Goal: Task Accomplishment & Management: Manage account settings

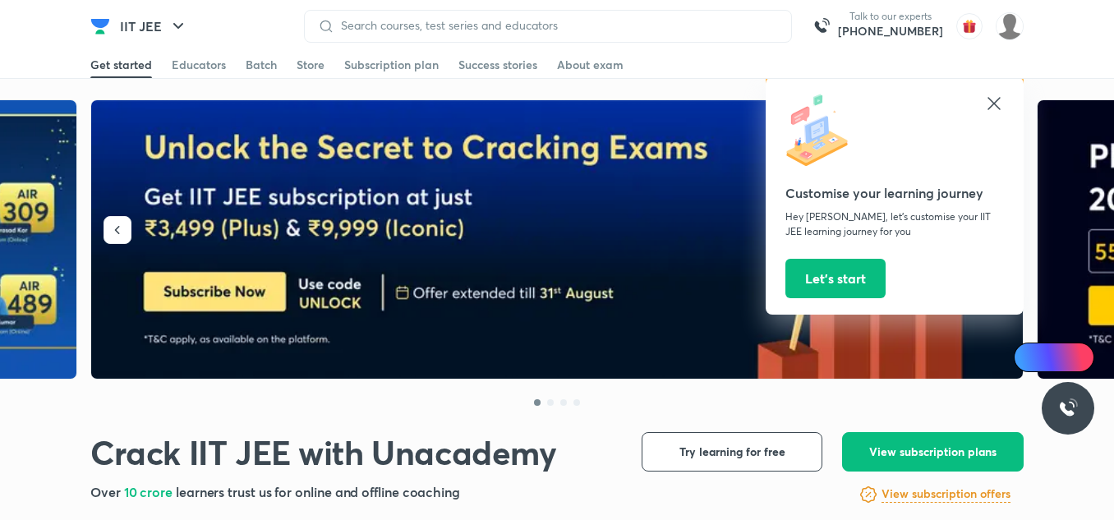
click at [990, 99] on icon at bounding box center [993, 103] width 12 height 12
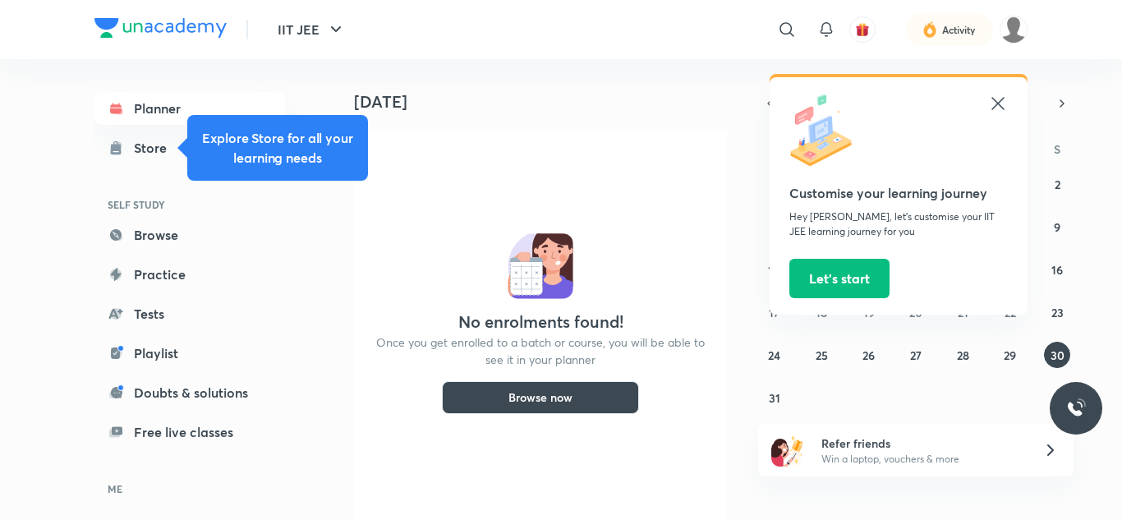
click at [1000, 102] on icon at bounding box center [998, 103] width 12 height 12
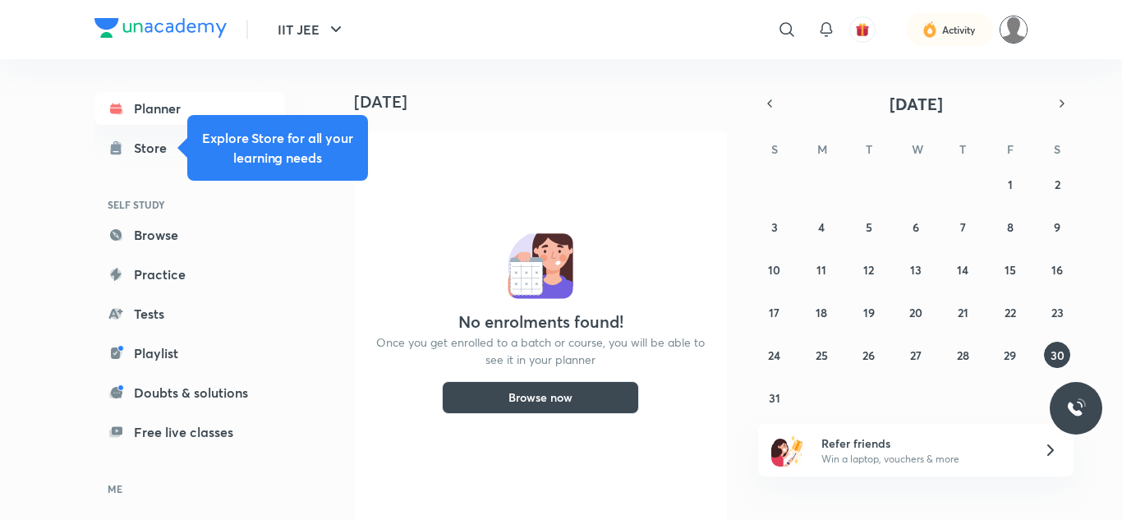
click at [1010, 30] on img at bounding box center [1014, 30] width 28 height 28
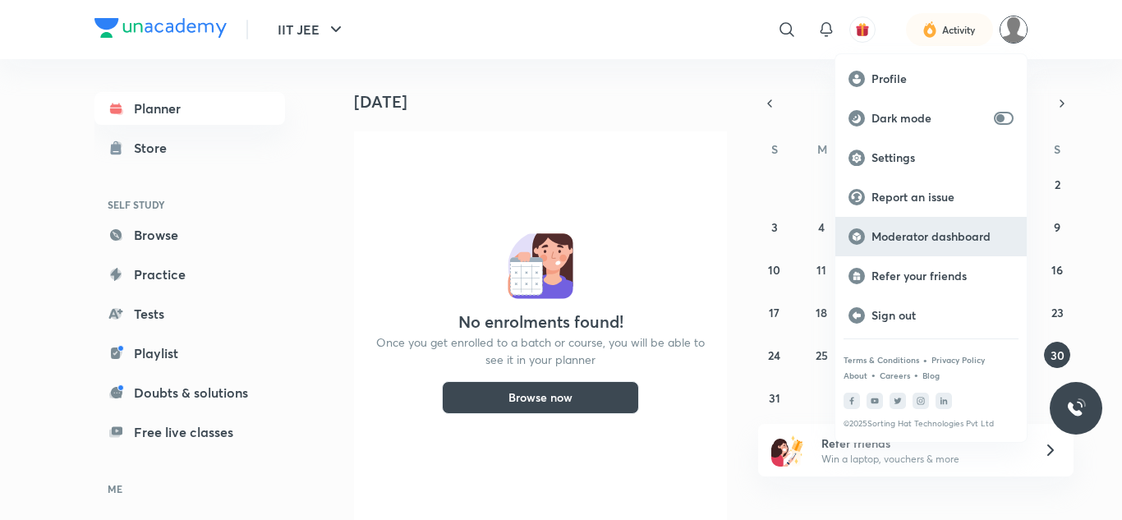
click at [953, 229] on p "Moderator dashboard" at bounding box center [943, 236] width 142 height 15
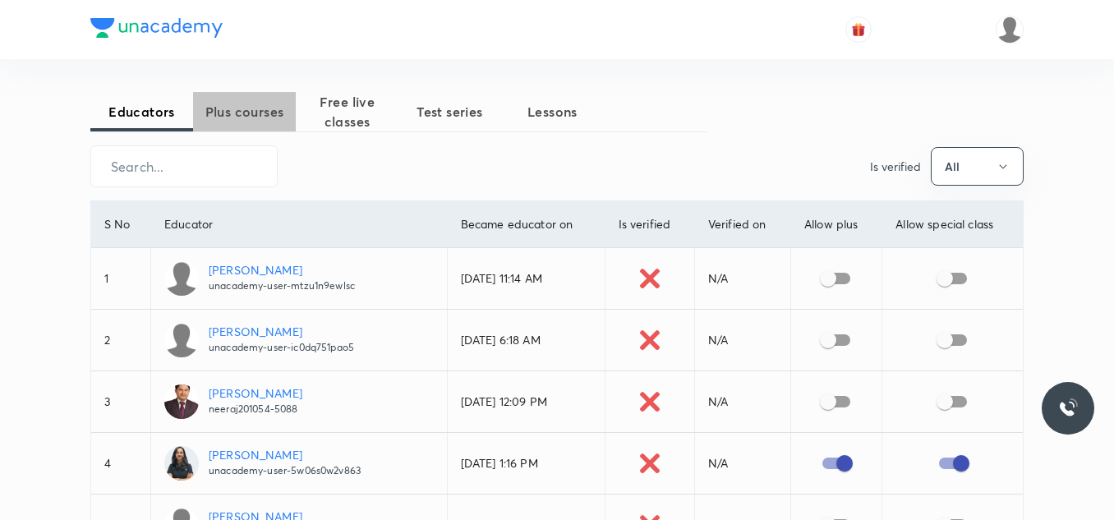
click at [235, 105] on span "Plus courses" at bounding box center [244, 112] width 103 height 20
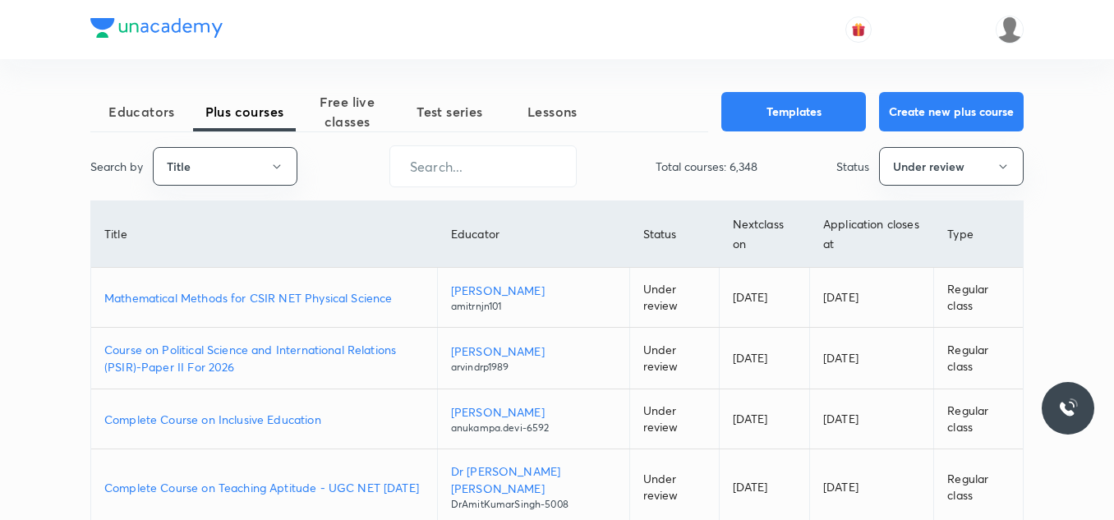
click at [296, 302] on p "Mathematical Methods for CSIR NET Physical Science" at bounding box center [264, 297] width 320 height 17
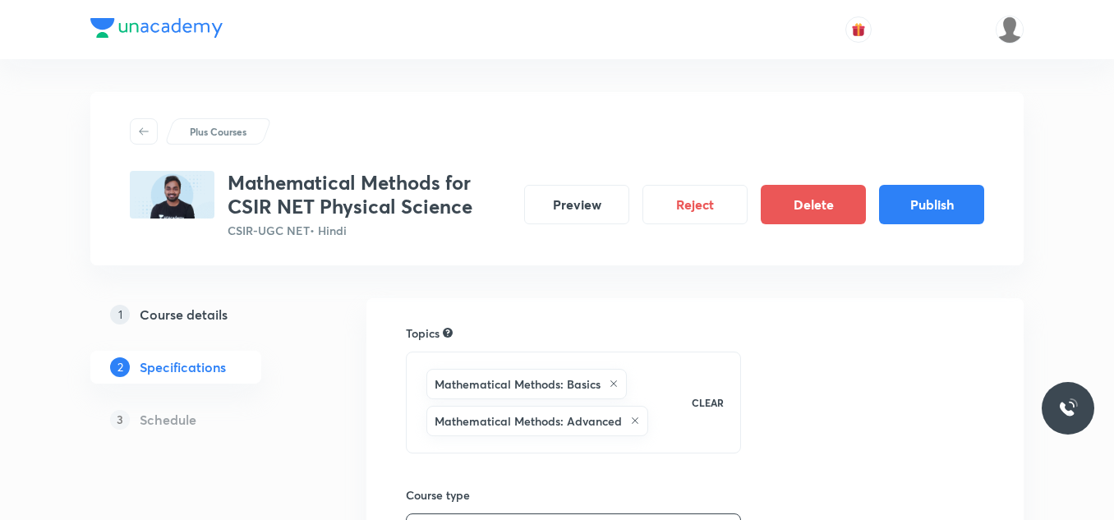
click at [173, 413] on h5 "Schedule" at bounding box center [168, 420] width 57 height 20
click at [181, 420] on h5 "Schedule" at bounding box center [168, 420] width 57 height 20
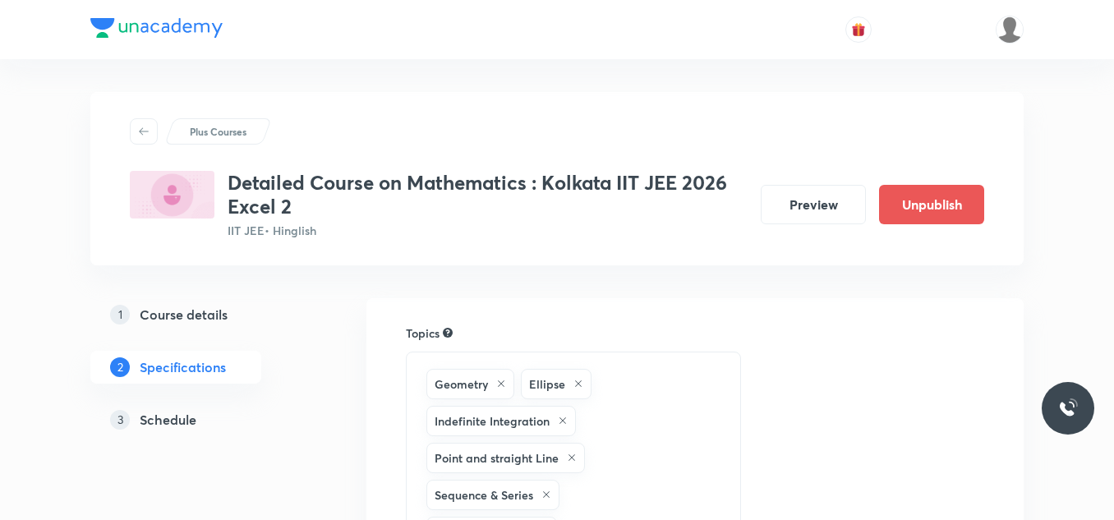
click at [151, 418] on h5 "Schedule" at bounding box center [168, 420] width 57 height 20
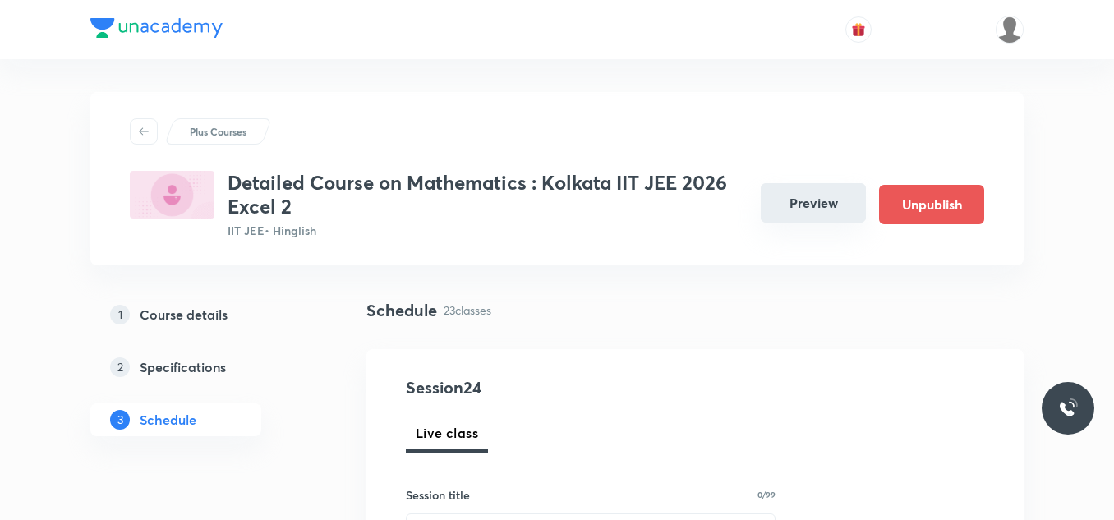
click at [807, 200] on button "Preview" at bounding box center [813, 202] width 105 height 39
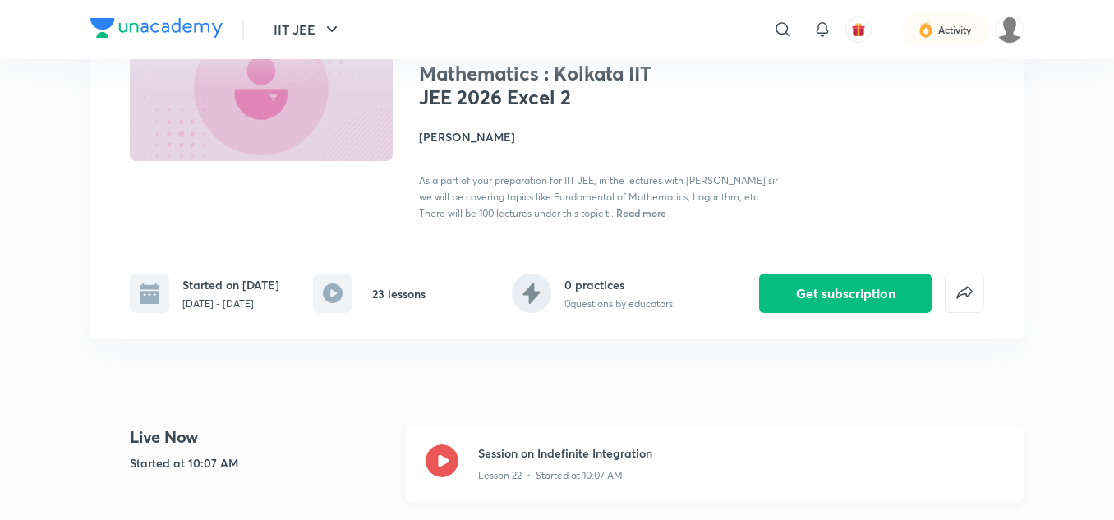
scroll to position [329, 0]
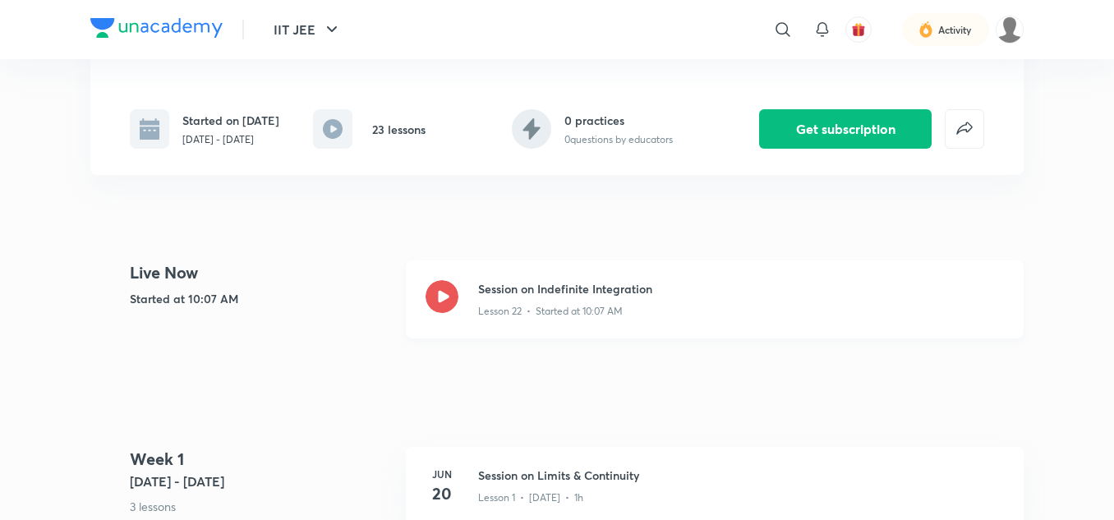
click at [455, 313] on icon at bounding box center [442, 296] width 33 height 33
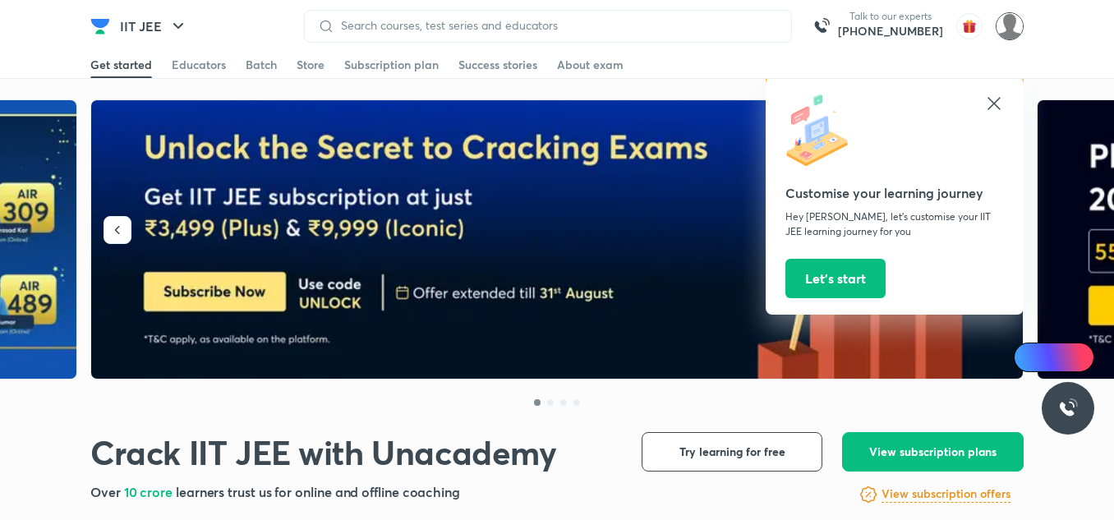
click at [1002, 29] on img at bounding box center [1010, 26] width 28 height 28
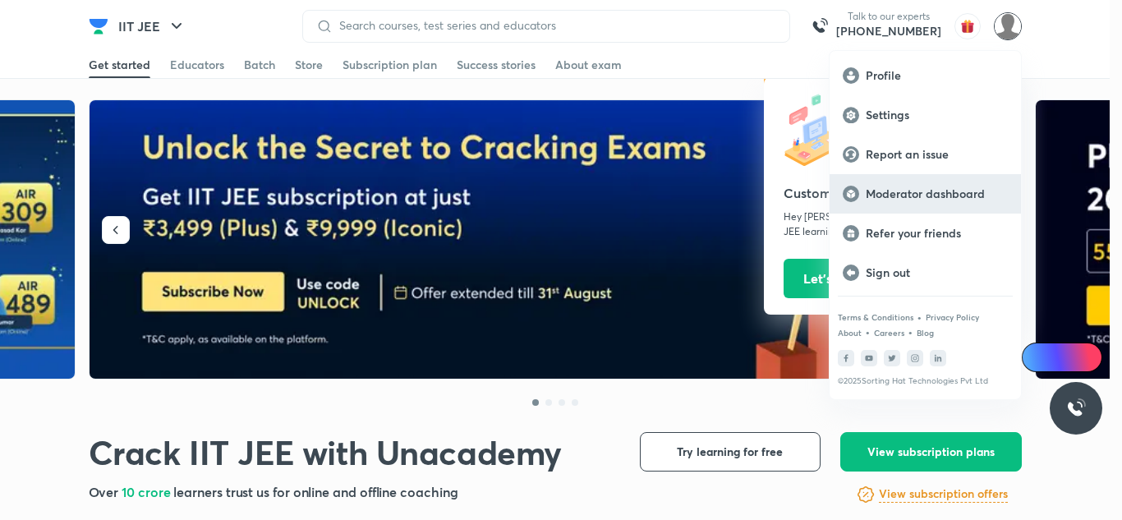
click at [955, 191] on p "Moderator dashboard" at bounding box center [937, 193] width 142 height 15
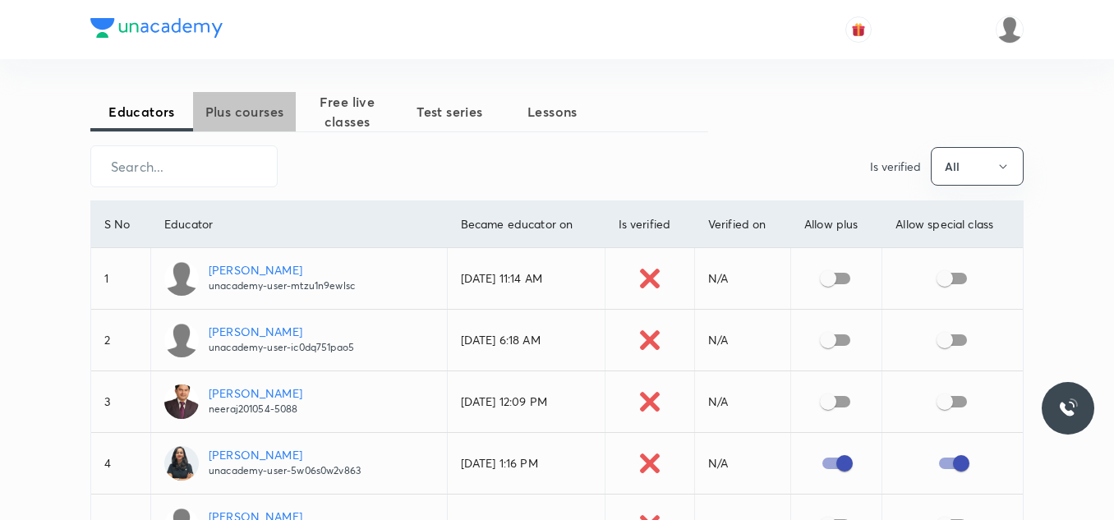
click at [252, 105] on span "Plus courses" at bounding box center [244, 112] width 103 height 20
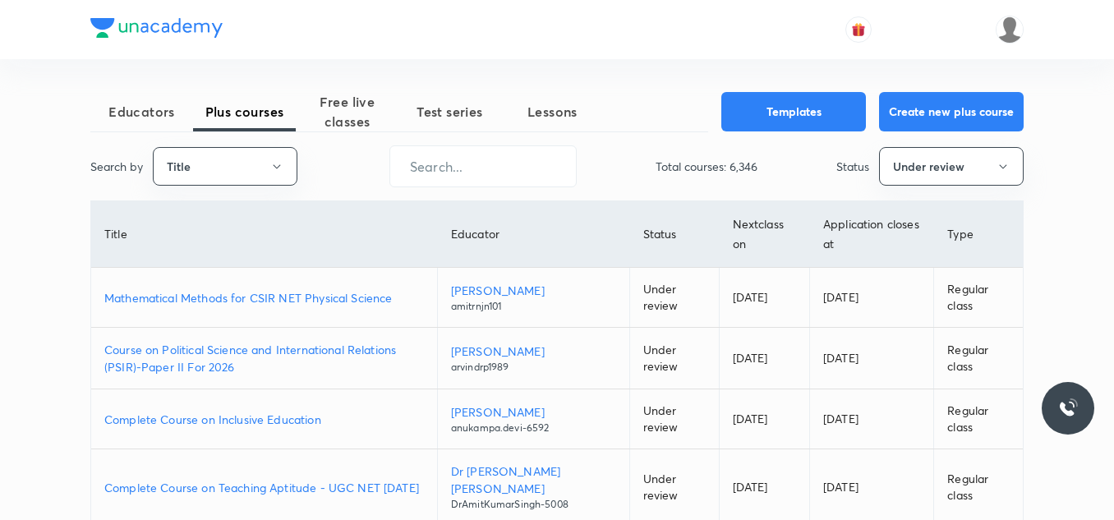
click at [253, 311] on td "Mathematical Methods for CSIR NET Physical Science" at bounding box center [264, 298] width 346 height 60
click at [290, 315] on td "Mathematical Methods for CSIR NET Physical Science" at bounding box center [264, 298] width 346 height 60
click at [288, 310] on td "Mathematical Methods for CSIR NET Physical Science" at bounding box center [264, 298] width 346 height 60
click at [293, 295] on p "Mathematical Methods for CSIR NET Physical Science" at bounding box center [264, 297] width 320 height 17
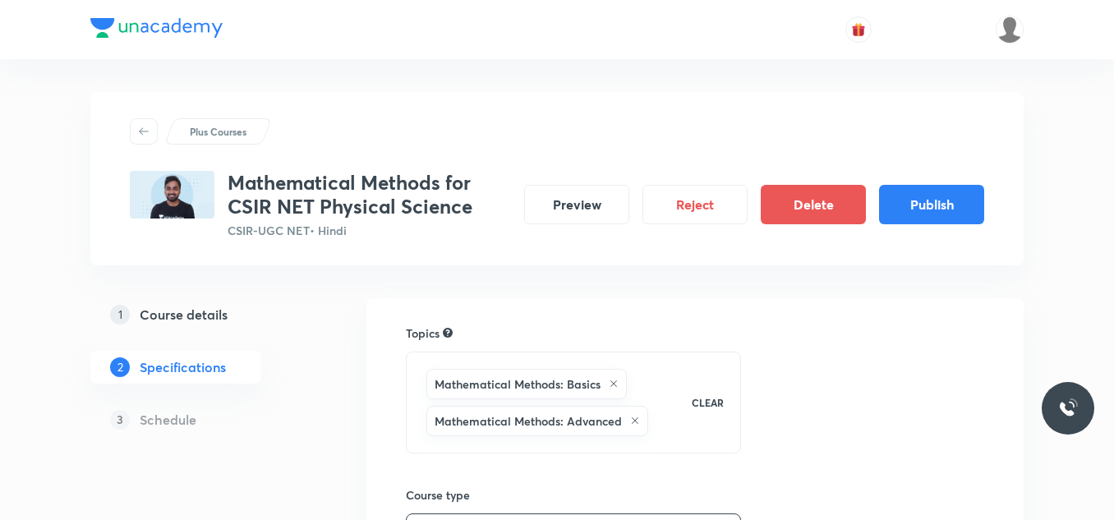
click at [164, 421] on h5 "Schedule" at bounding box center [168, 420] width 57 height 20
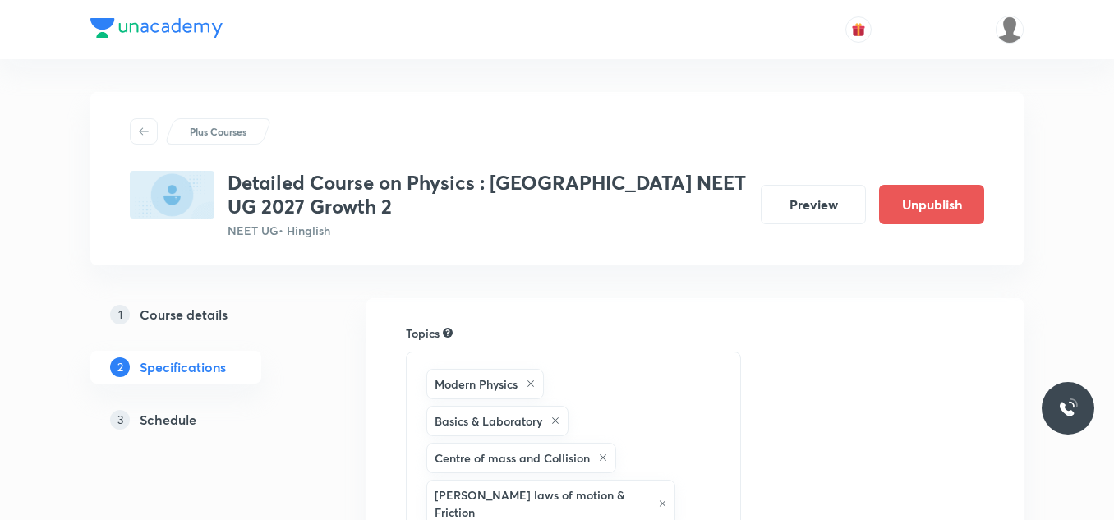
click at [181, 416] on h5 "Schedule" at bounding box center [168, 420] width 57 height 20
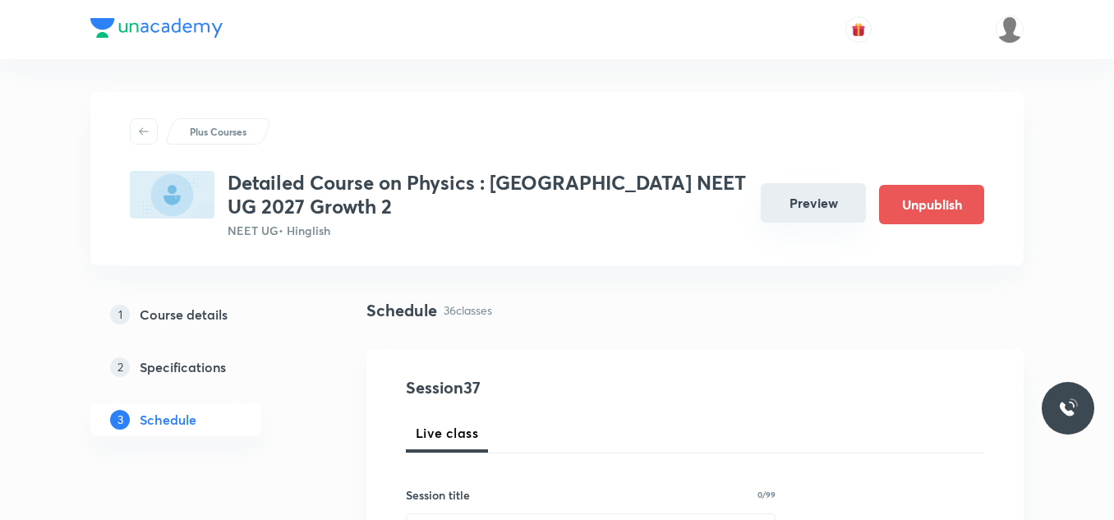
click at [840, 198] on button "Preview" at bounding box center [813, 202] width 105 height 39
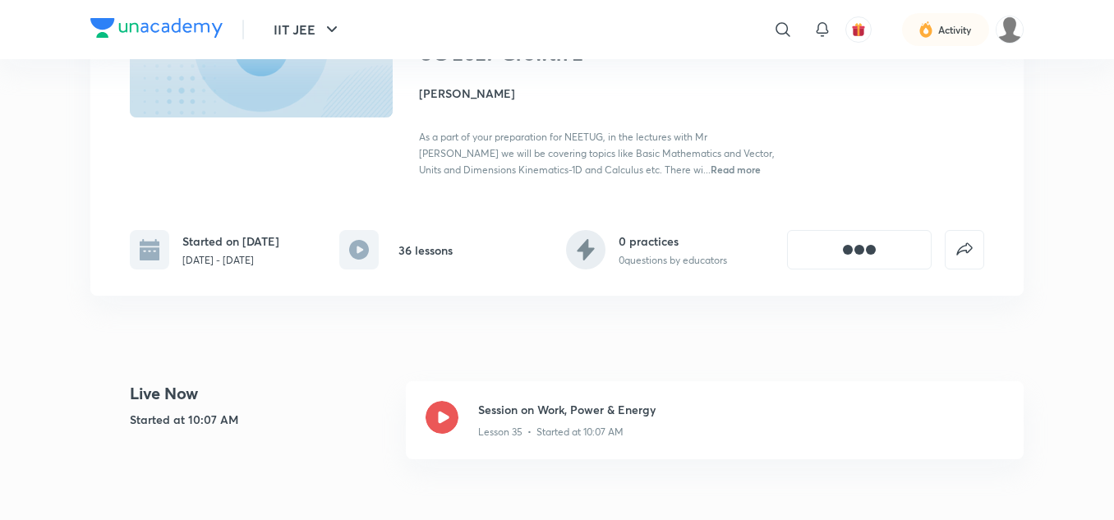
scroll to position [246, 0]
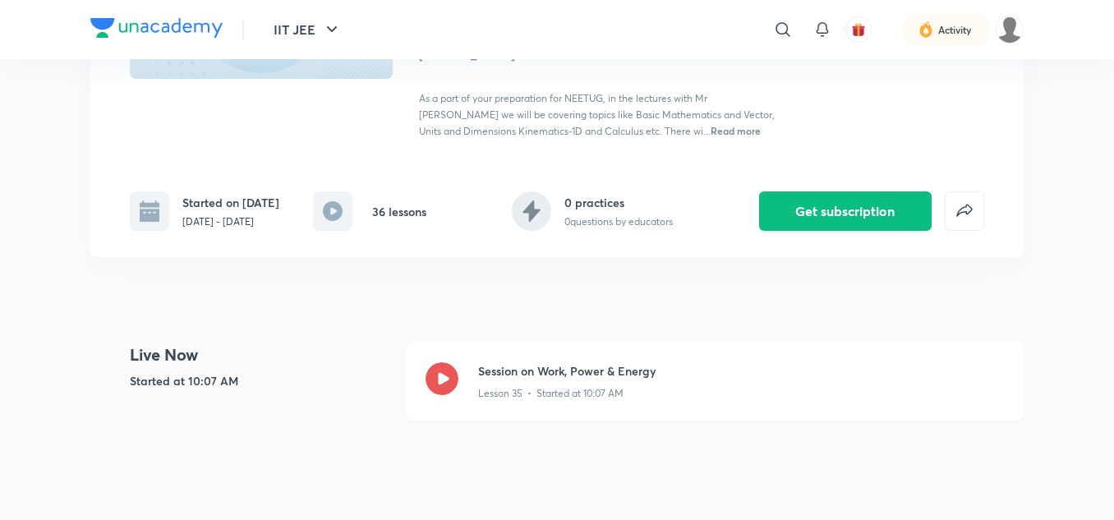
click at [447, 395] on icon at bounding box center [442, 378] width 33 height 33
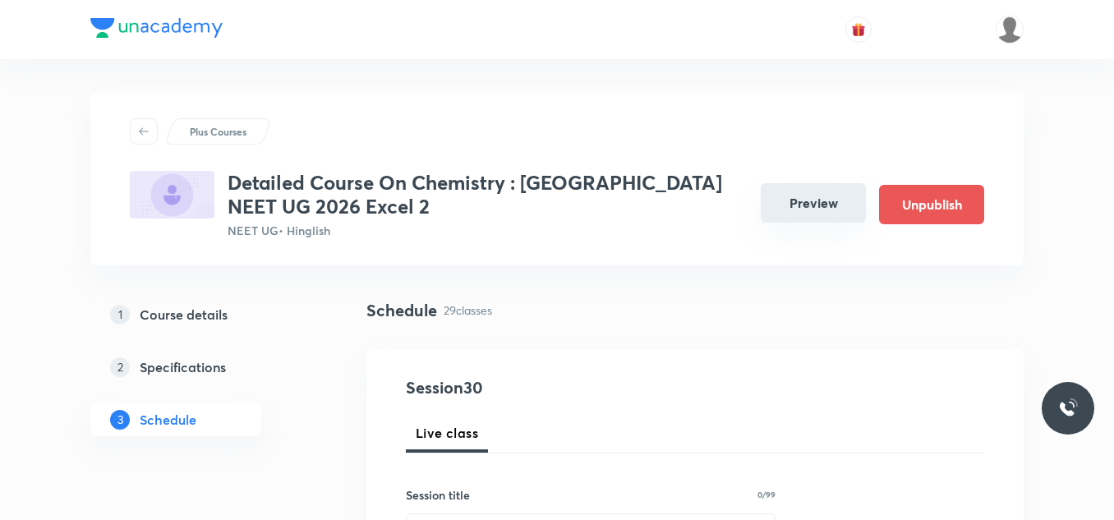
click at [809, 211] on button "Preview" at bounding box center [813, 202] width 105 height 39
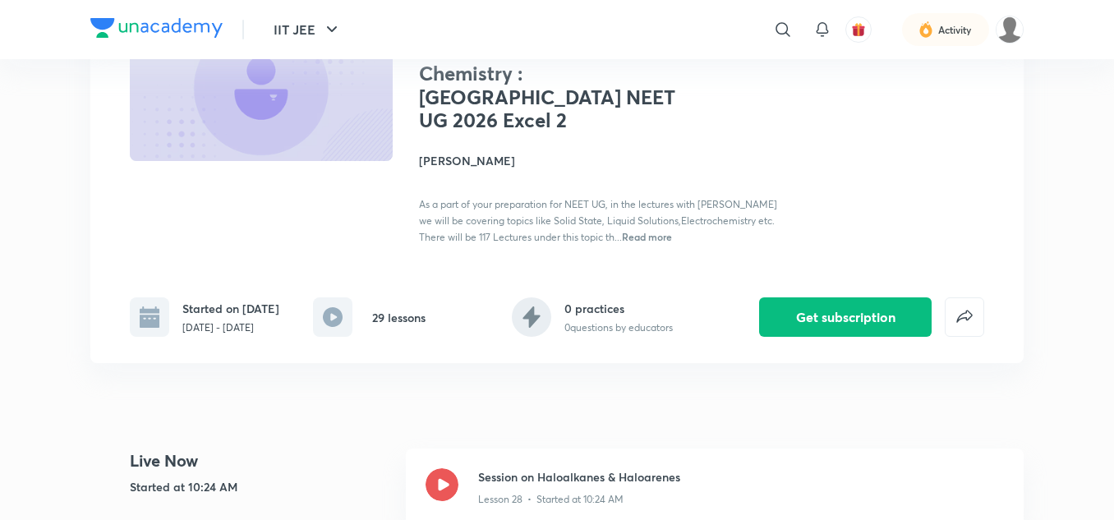
scroll to position [246, 0]
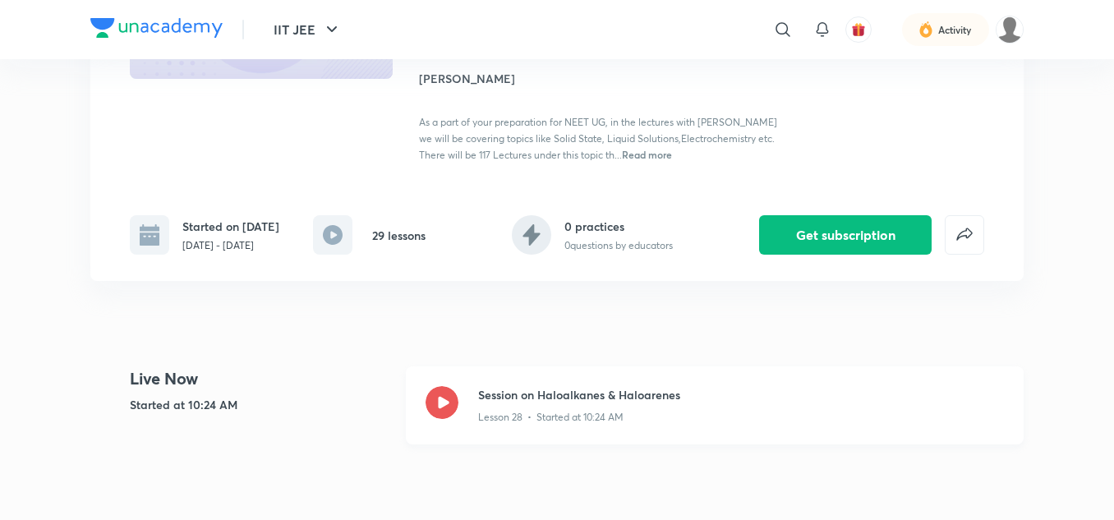
click at [433, 386] on icon at bounding box center [442, 402] width 33 height 33
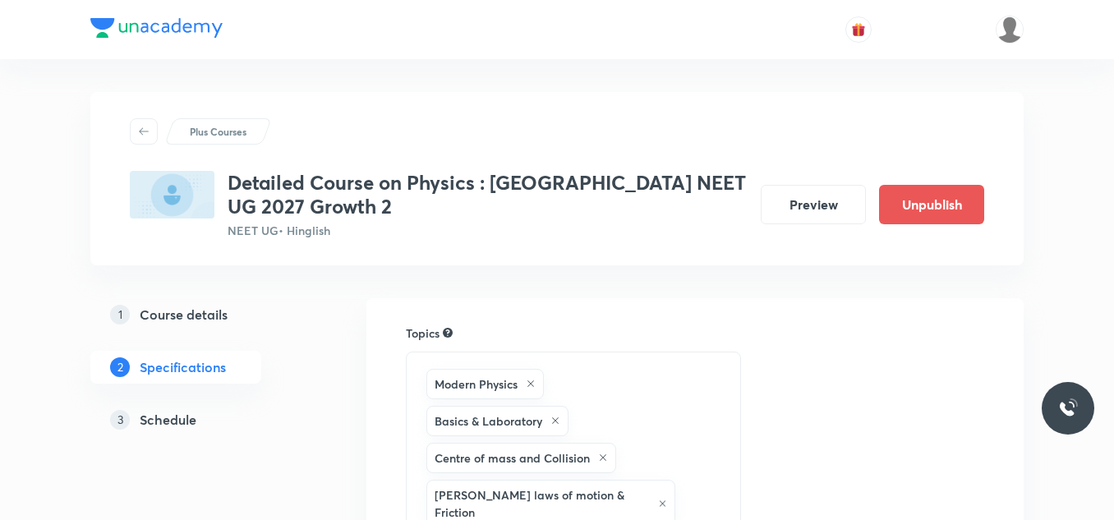
click at [177, 417] on h5 "Schedule" at bounding box center [168, 420] width 57 height 20
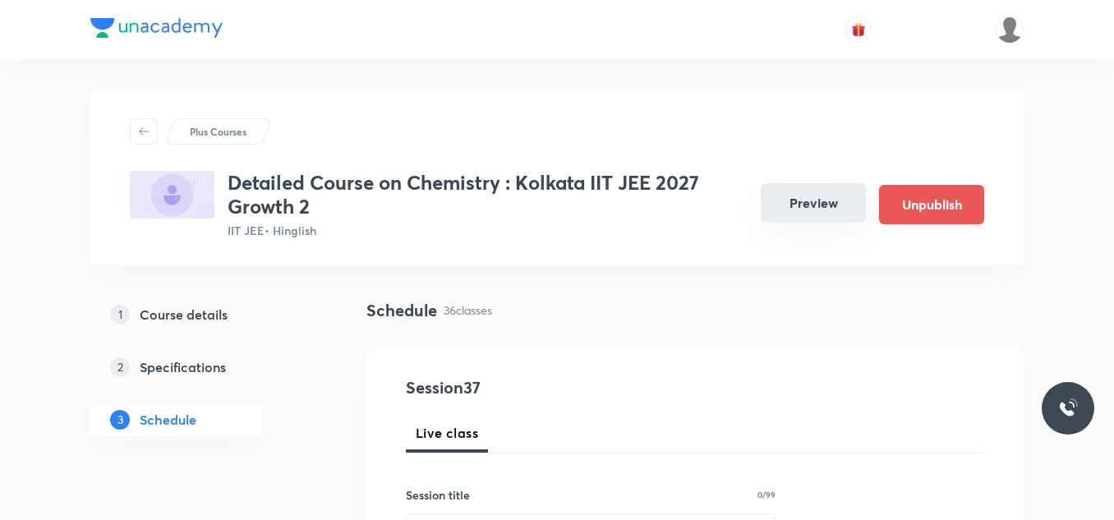
click at [807, 196] on button "Preview" at bounding box center [813, 202] width 105 height 39
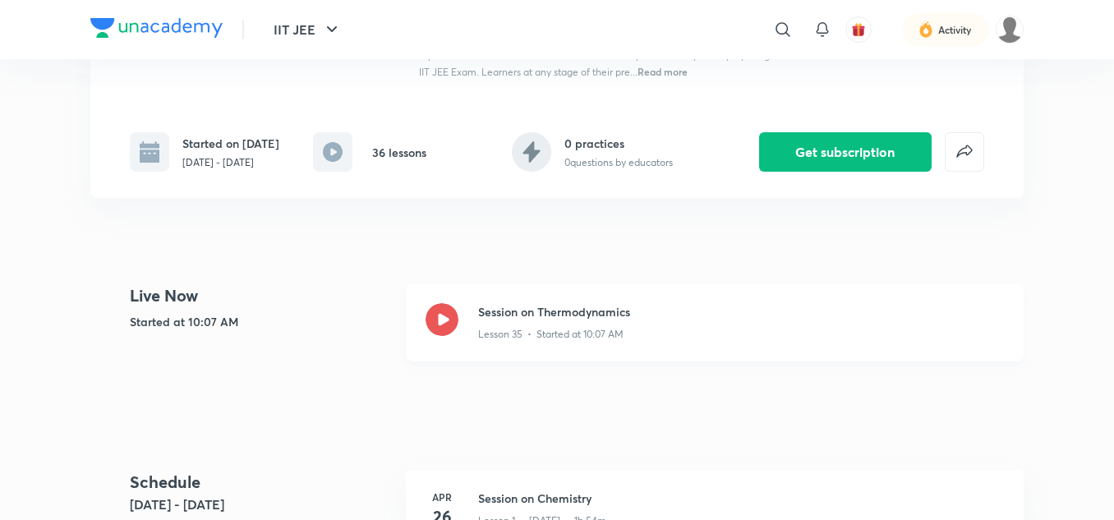
scroll to position [329, 0]
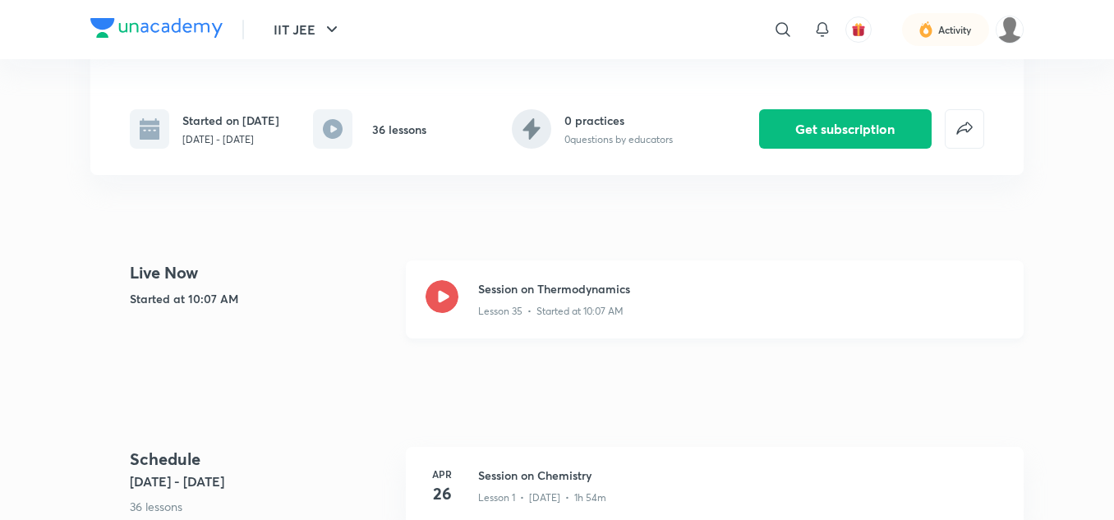
click at [428, 313] on icon at bounding box center [442, 296] width 33 height 33
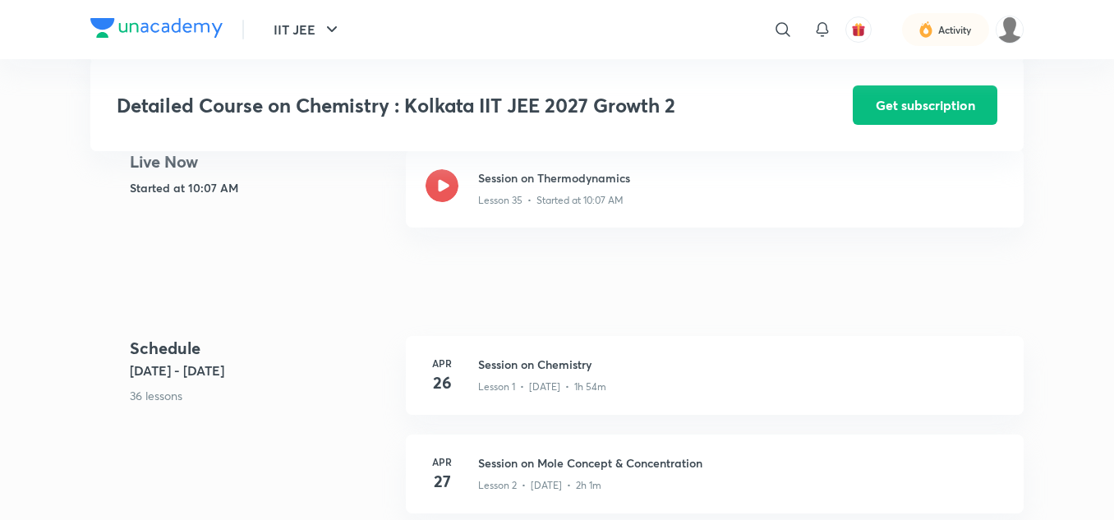
scroll to position [493, 0]
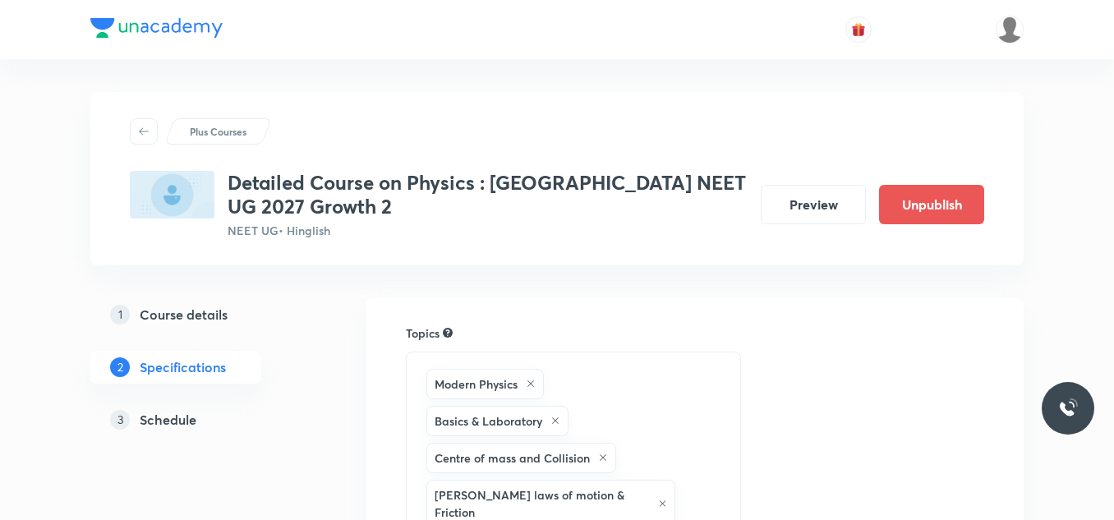
click at [154, 423] on h5 "Schedule" at bounding box center [168, 420] width 57 height 20
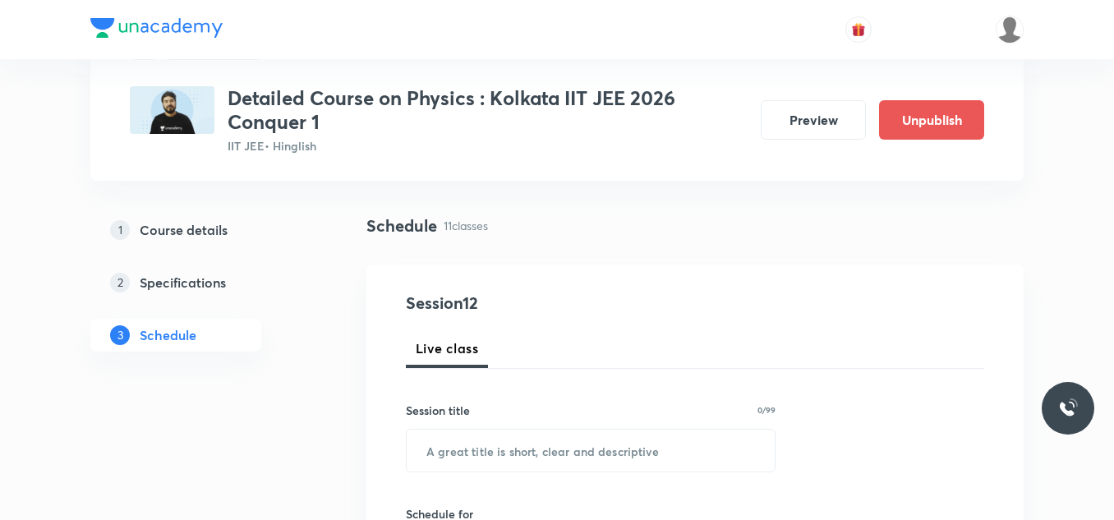
scroll to position [411, 0]
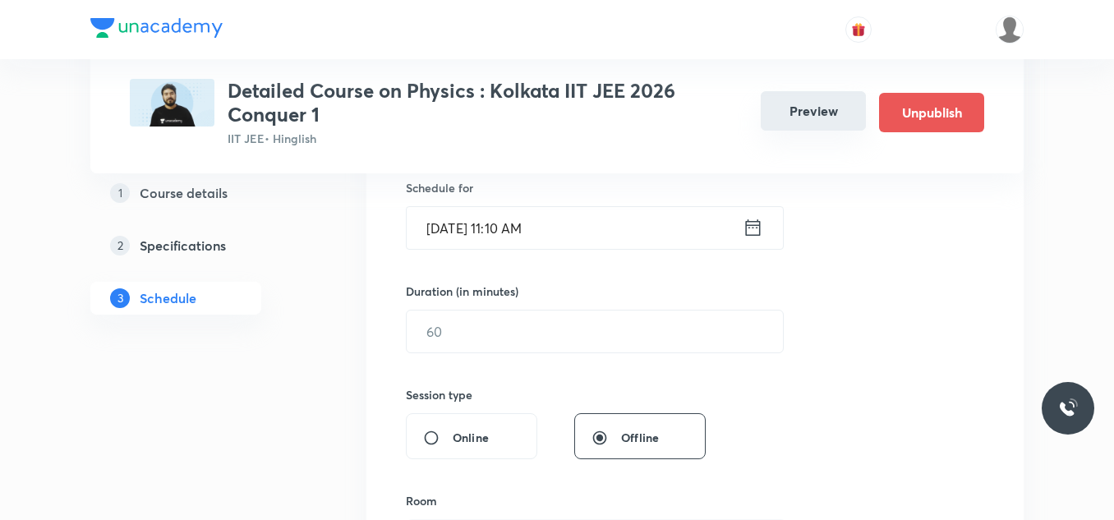
click at [808, 118] on button "Preview" at bounding box center [813, 110] width 105 height 39
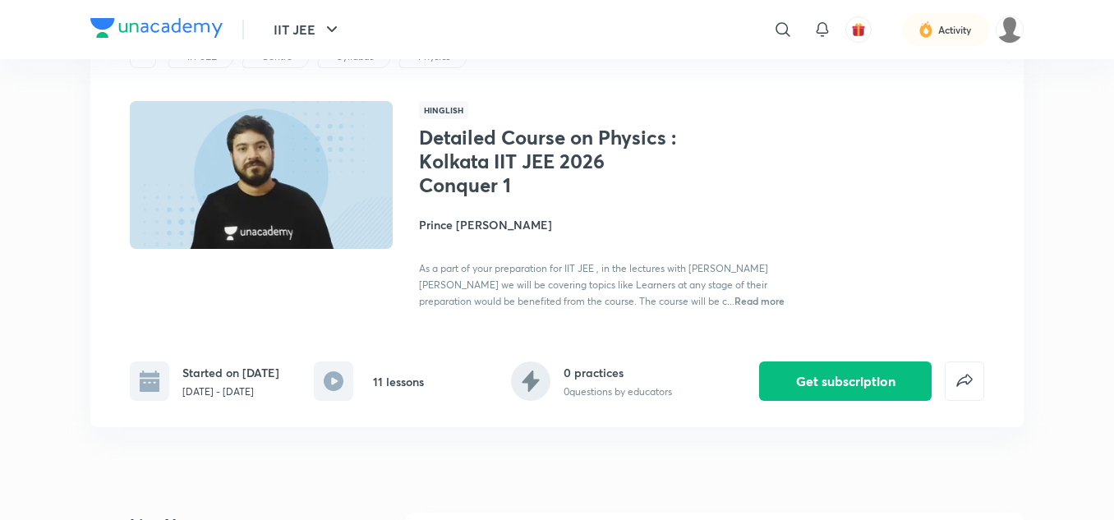
scroll to position [164, 0]
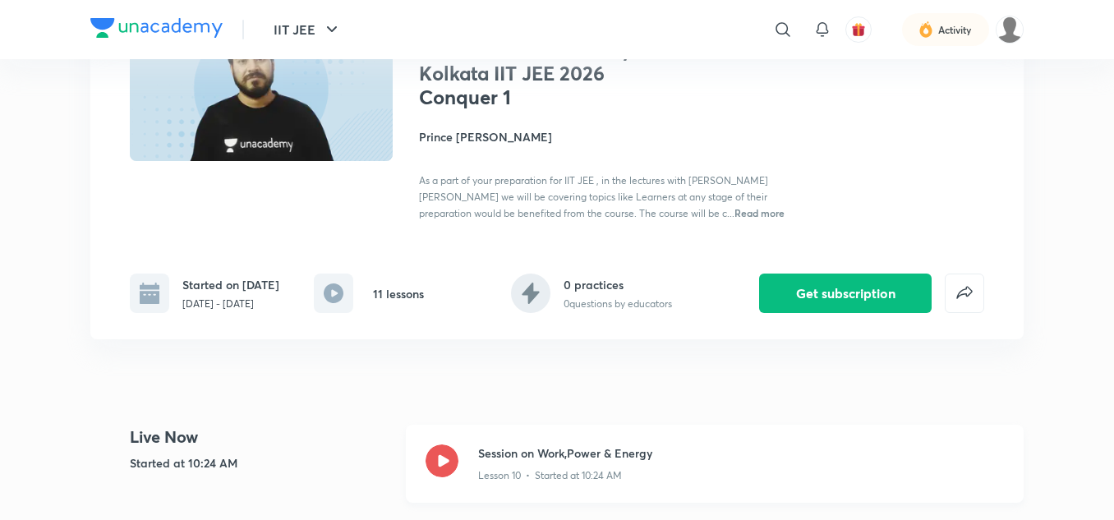
click at [437, 460] on icon at bounding box center [442, 460] width 33 height 33
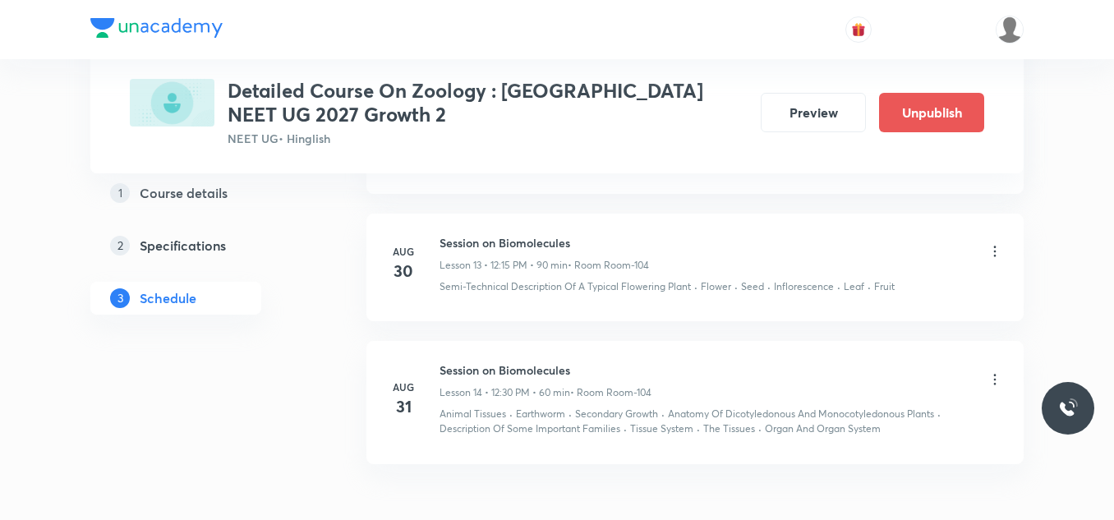
scroll to position [2552, 0]
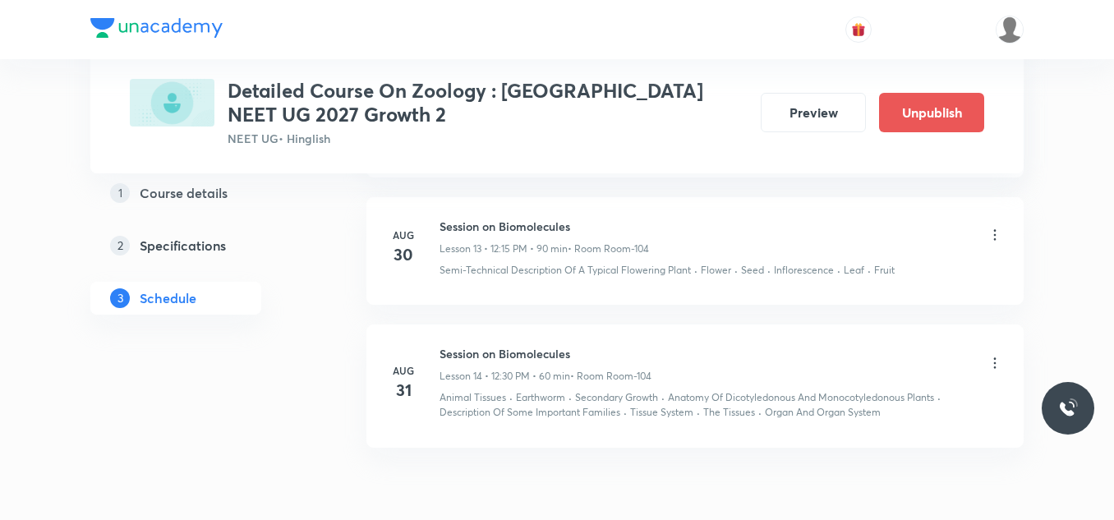
click at [992, 231] on icon at bounding box center [995, 235] width 16 height 16
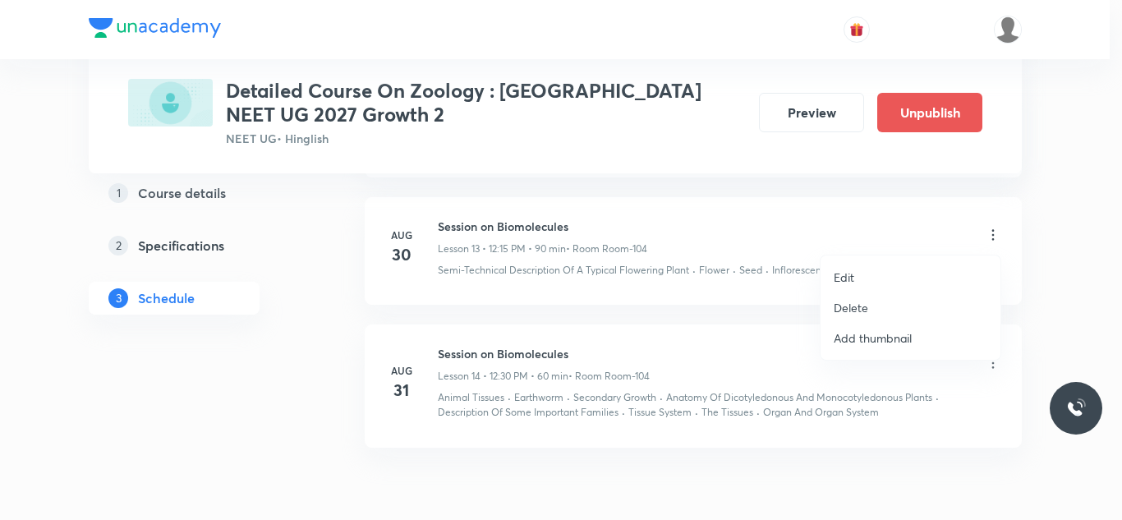
click at [847, 282] on p "Edit" at bounding box center [844, 277] width 21 height 17
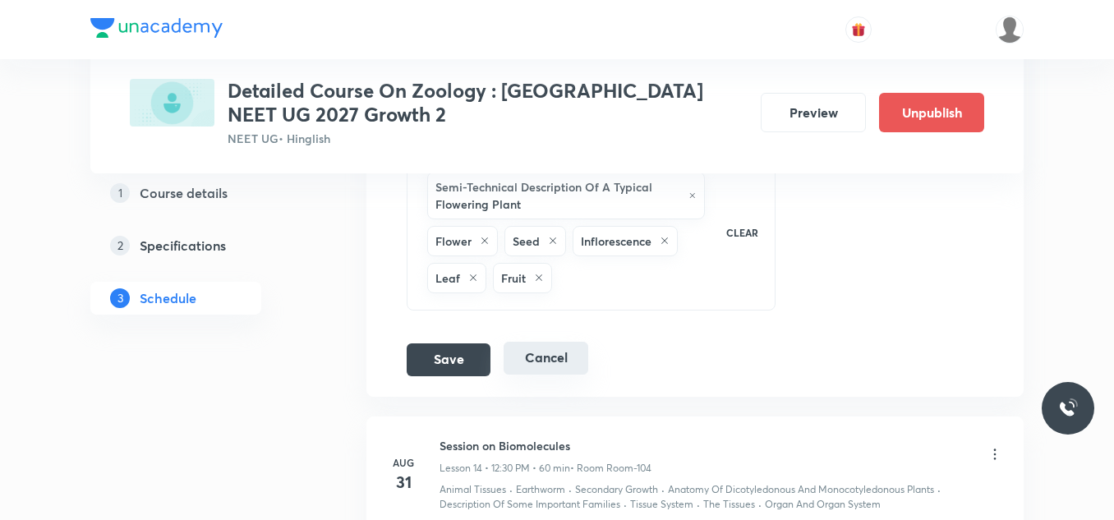
scroll to position [2224, 0]
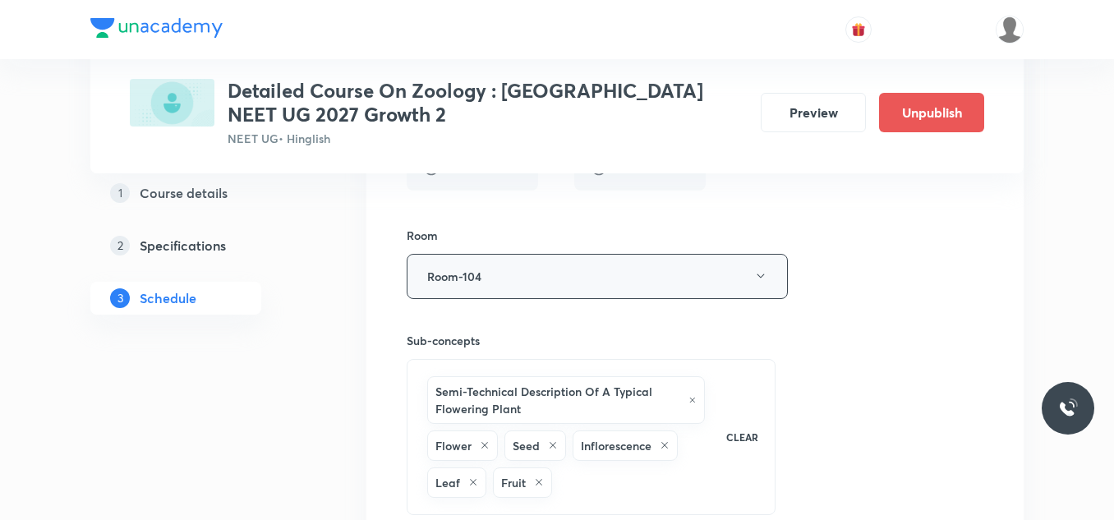
click at [509, 277] on button "Room-104" at bounding box center [597, 276] width 381 height 45
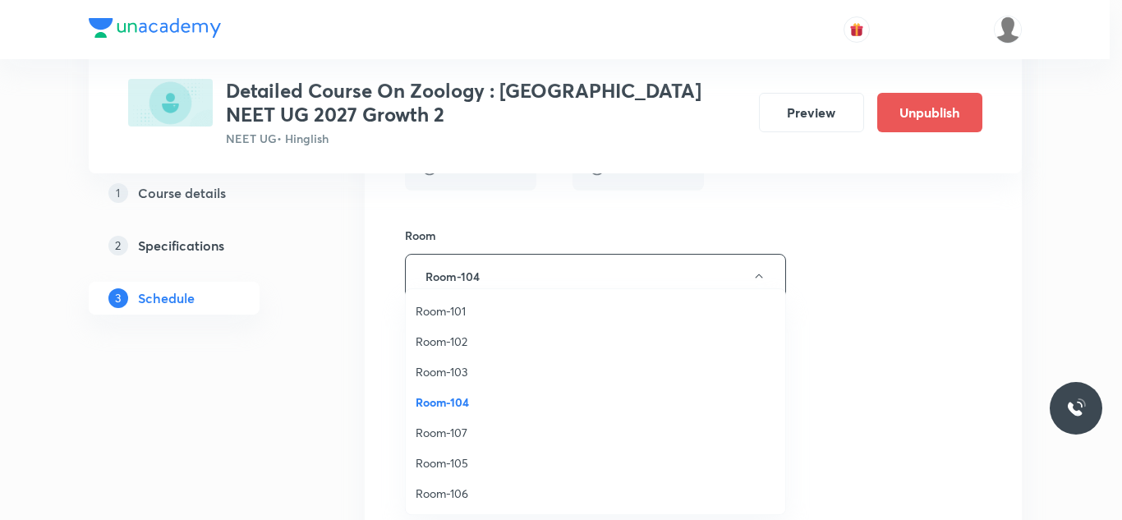
click at [452, 458] on span "Room-105" at bounding box center [596, 462] width 360 height 17
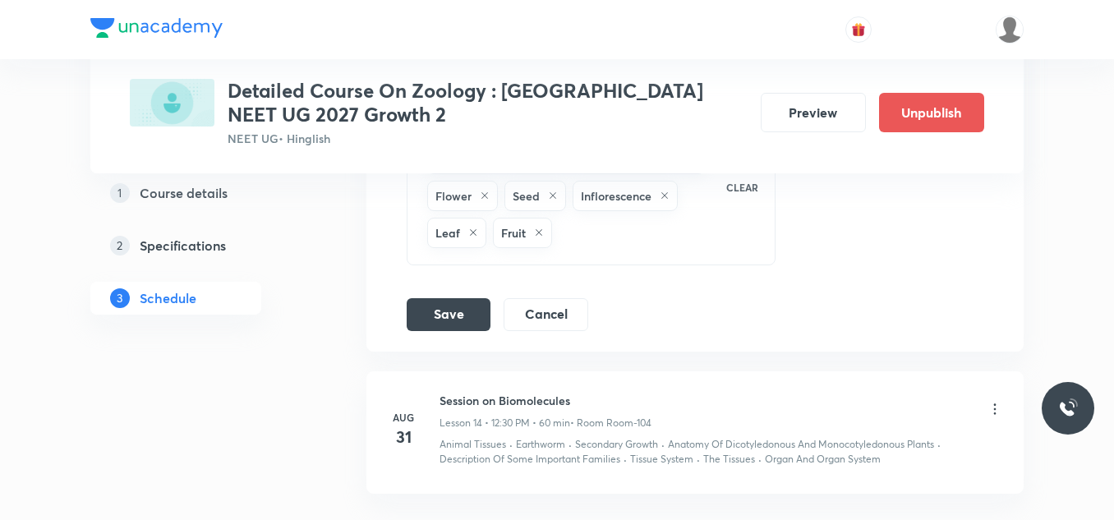
scroll to position [2602, 0]
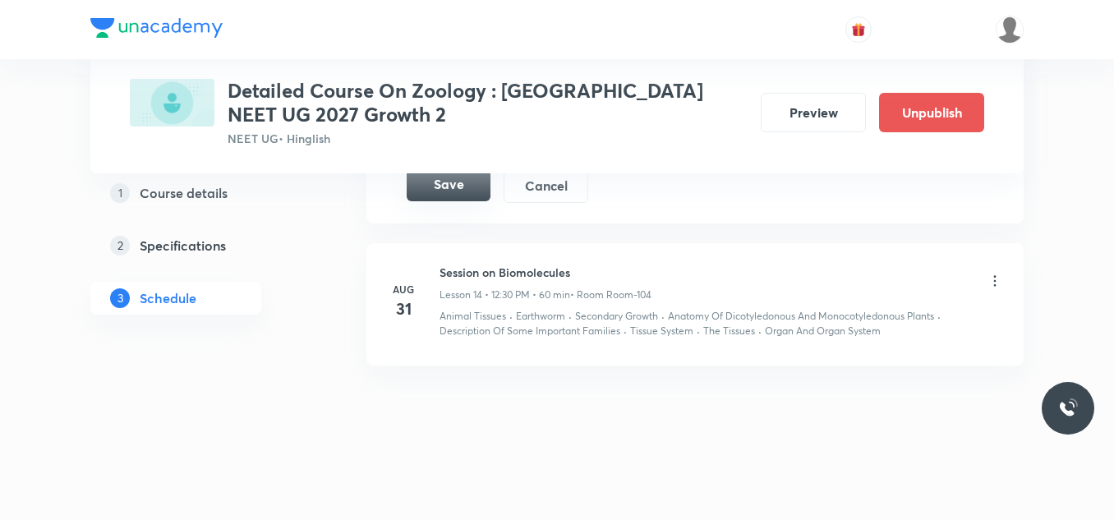
click at [437, 190] on button "Save" at bounding box center [449, 184] width 84 height 33
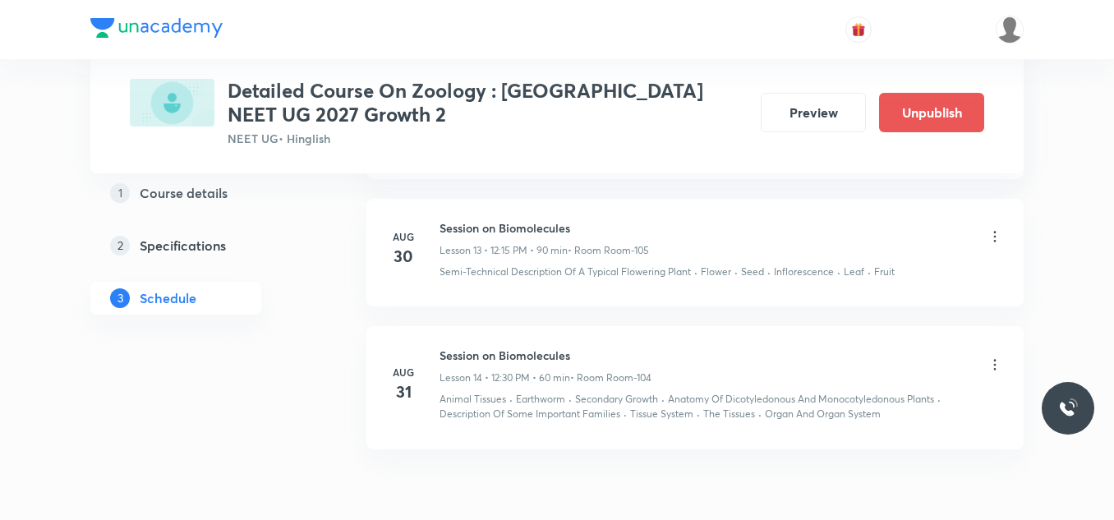
scroll to position [1797, 0]
click at [990, 361] on icon at bounding box center [995, 363] width 16 height 16
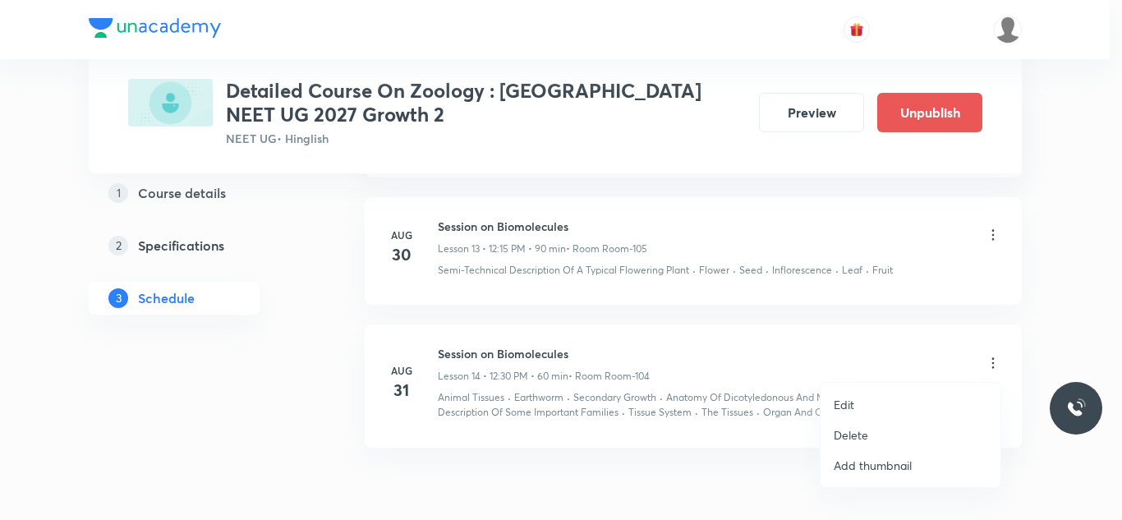
click at [848, 410] on p "Edit" at bounding box center [844, 404] width 21 height 17
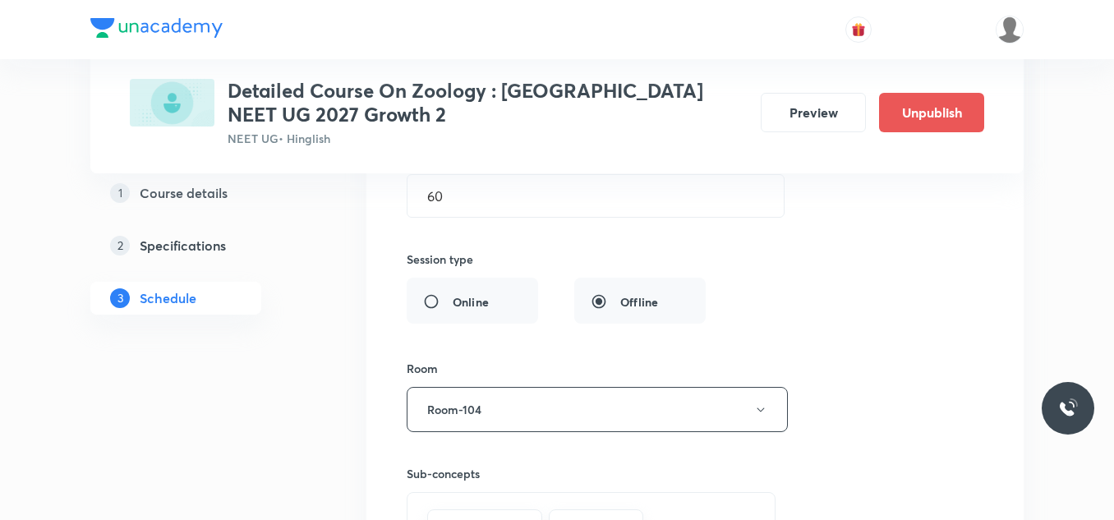
scroll to position [2373, 0]
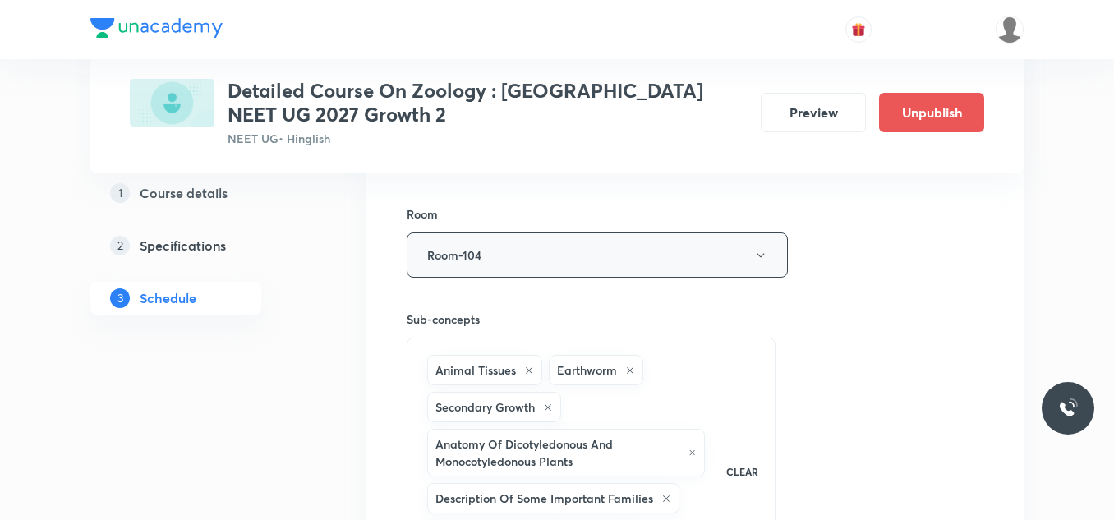
click at [617, 249] on button "Room-104" at bounding box center [597, 254] width 381 height 45
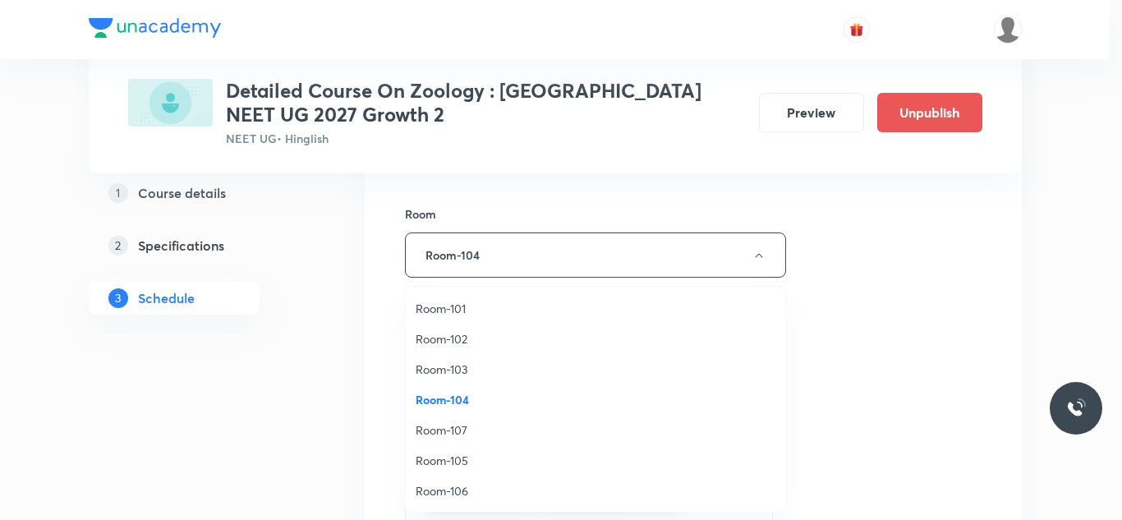
click at [452, 464] on span "Room-105" at bounding box center [596, 460] width 360 height 17
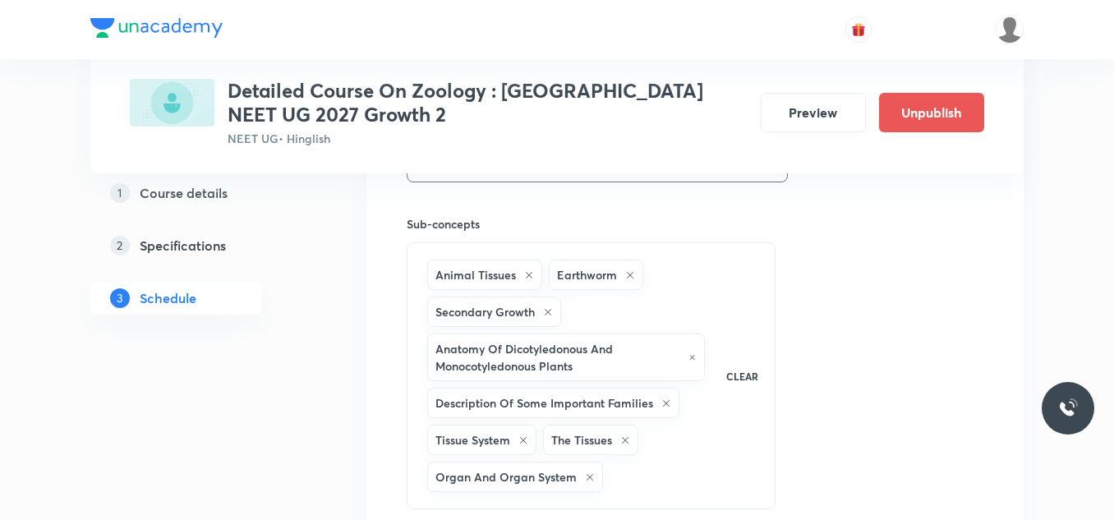
scroll to position [2619, 0]
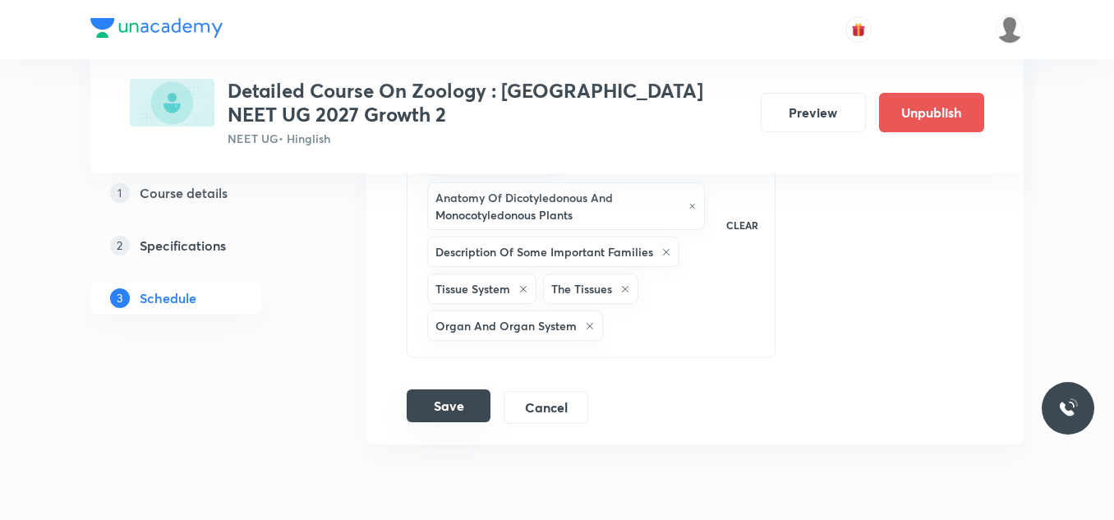
click at [469, 409] on button "Save" at bounding box center [449, 405] width 84 height 33
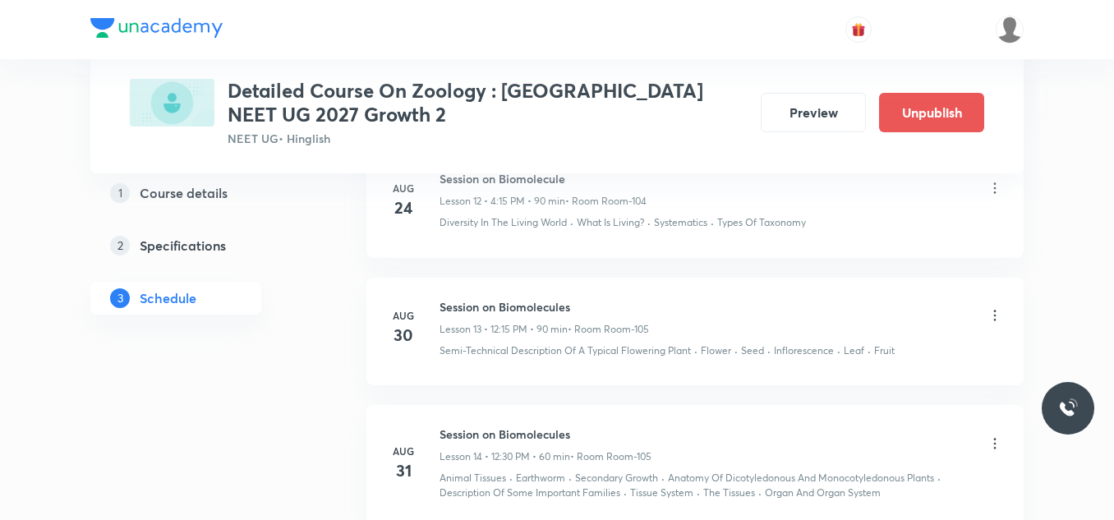
scroll to position [1715, 0]
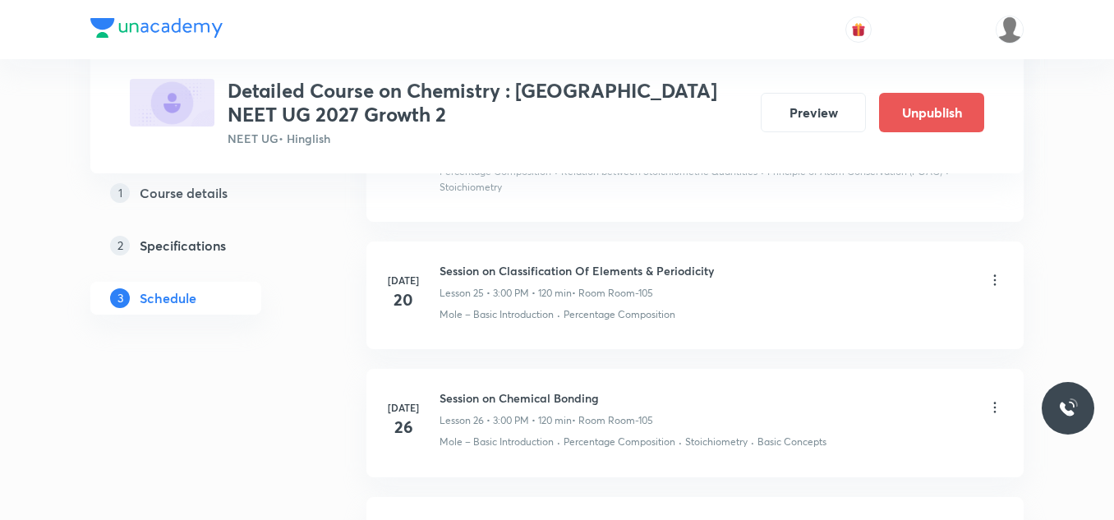
scroll to position [4436, 0]
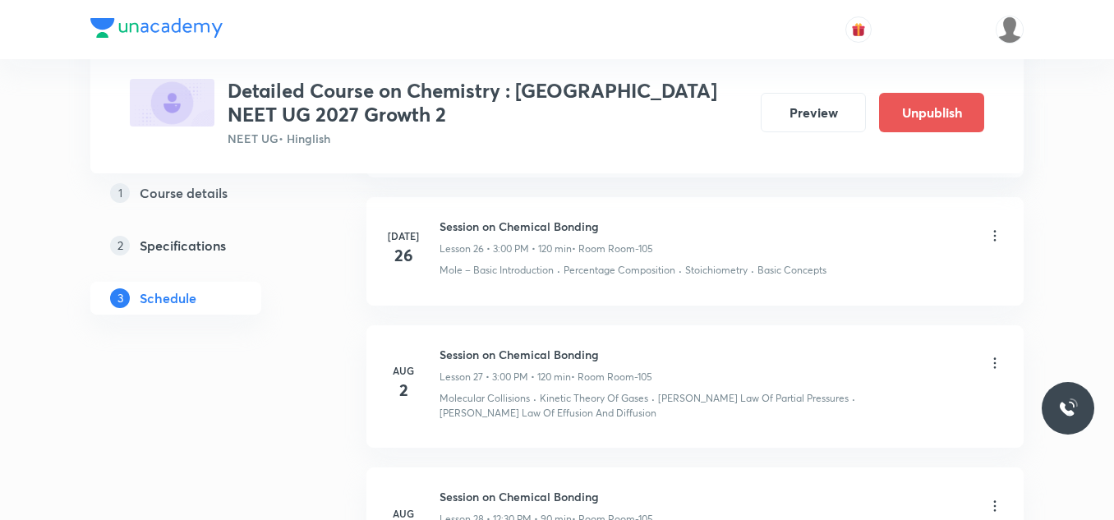
drag, startPoint x: 797, startPoint y: 288, endPoint x: 688, endPoint y: 346, distance: 123.5
click at [688, 346] on div "Session on Chemical Bonding Lesson 27 • 3:00 PM • 120 min • Room Room-105" at bounding box center [722, 365] width 564 height 39
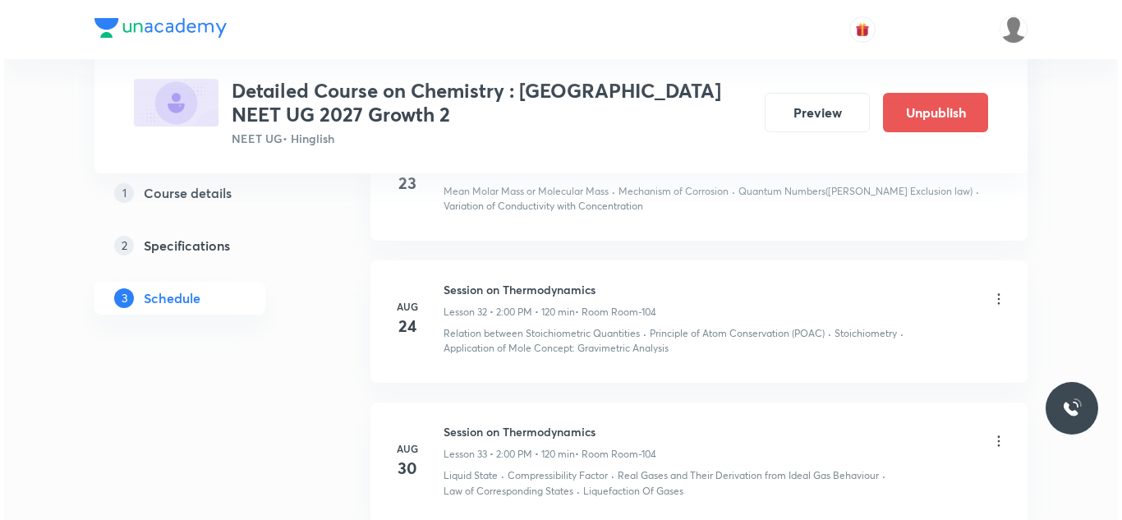
scroll to position [5329, 0]
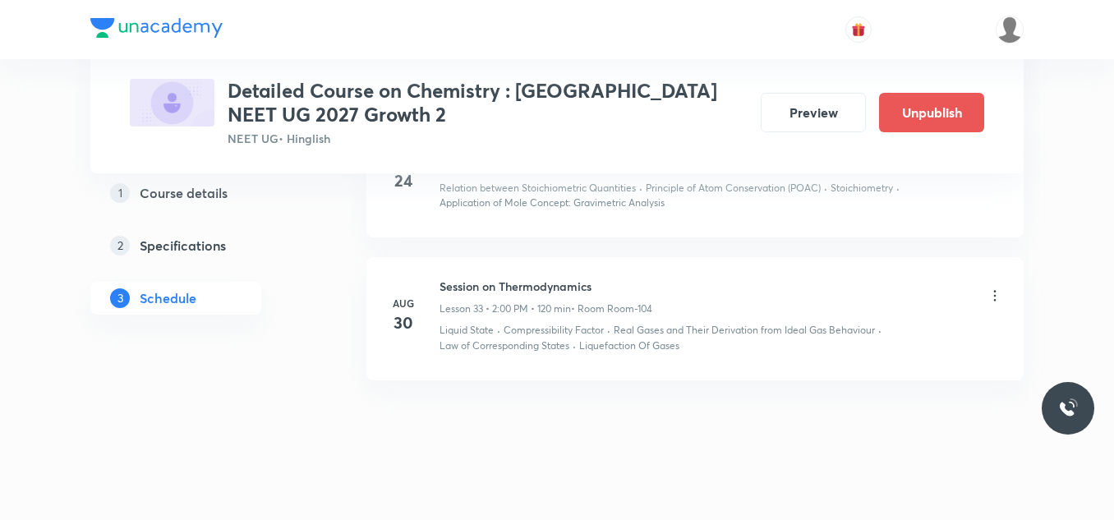
click at [993, 288] on icon at bounding box center [995, 296] width 16 height 16
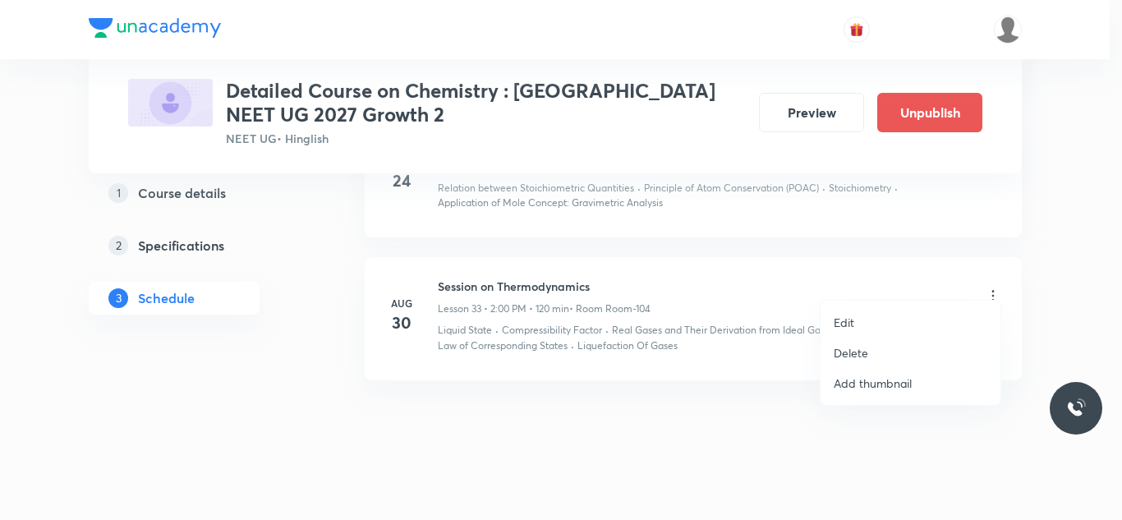
click at [837, 326] on p "Edit" at bounding box center [844, 322] width 21 height 17
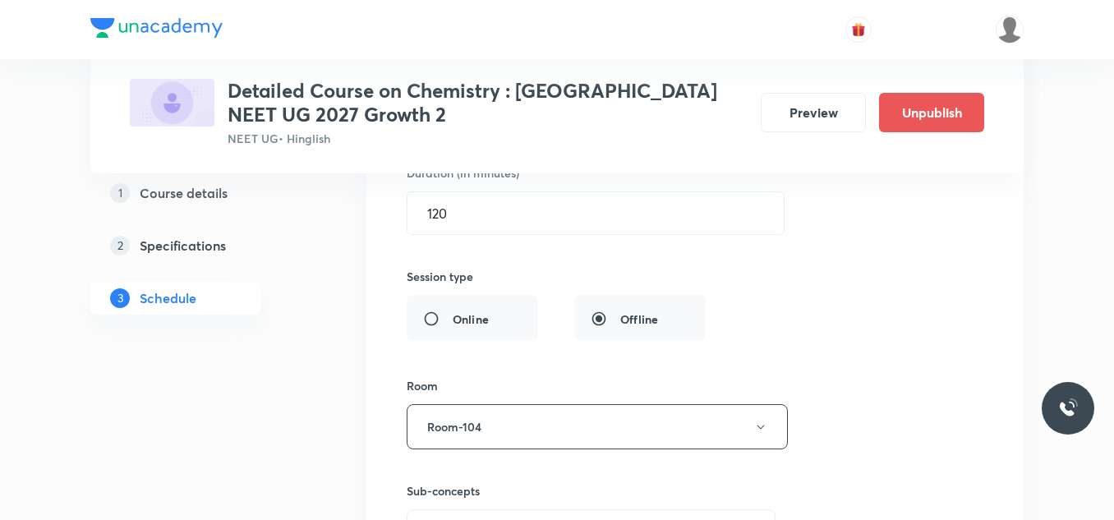
scroll to position [4908, 0]
click at [545, 410] on button "Room-104" at bounding box center [597, 429] width 381 height 45
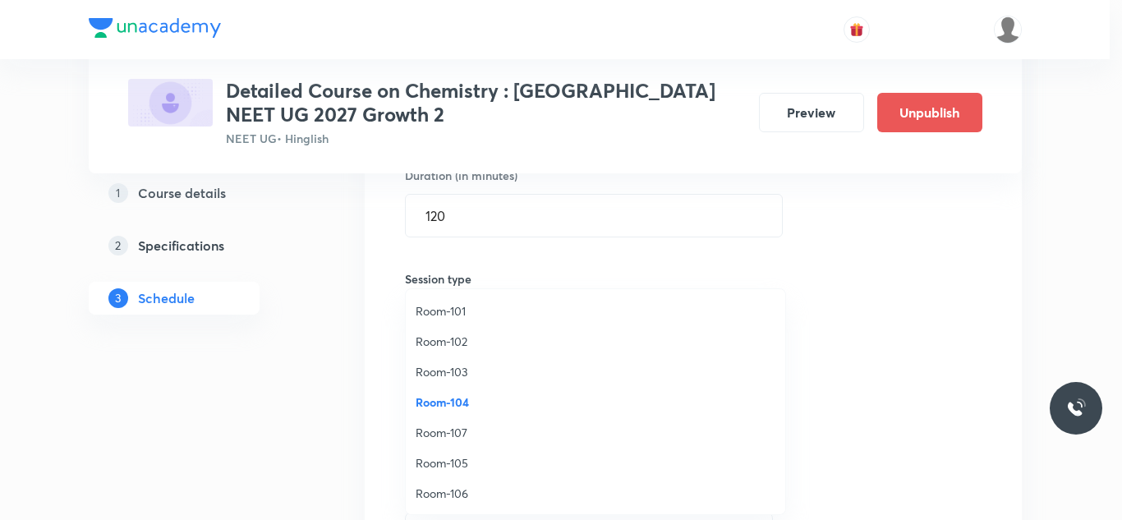
click at [455, 467] on span "Room-105" at bounding box center [596, 462] width 360 height 17
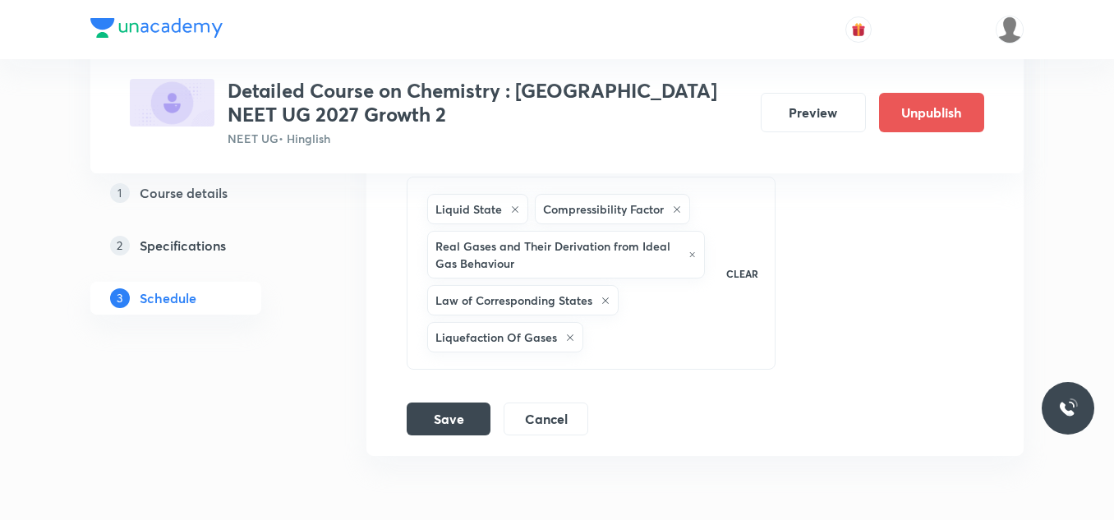
scroll to position [5318, 0]
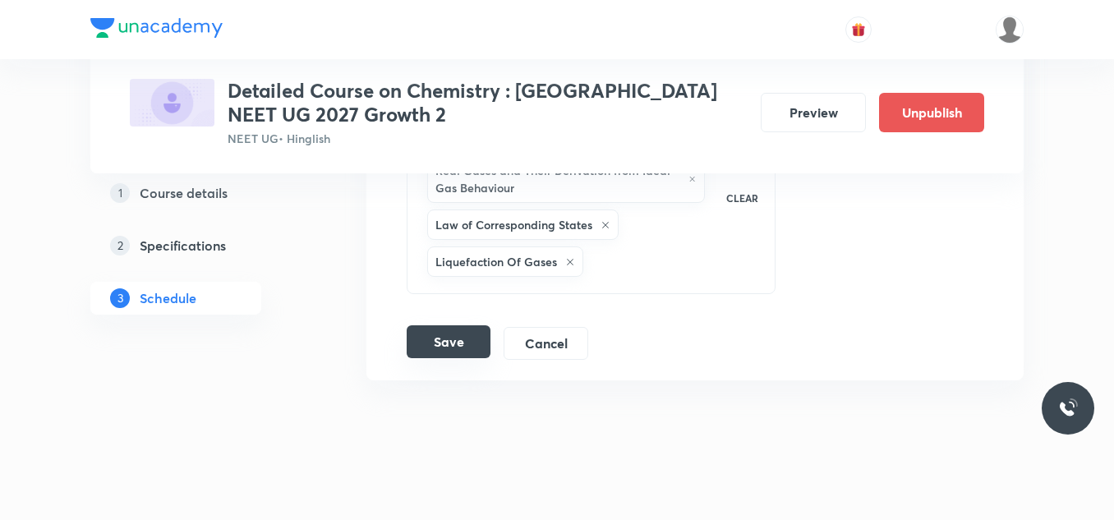
click at [464, 325] on button "Save" at bounding box center [449, 341] width 84 height 33
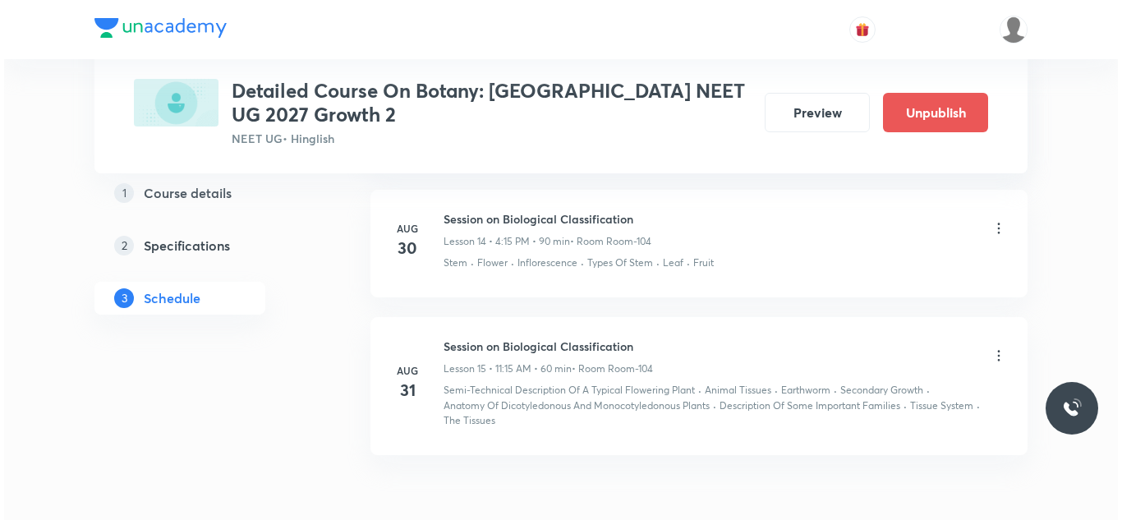
scroll to position [2695, 0]
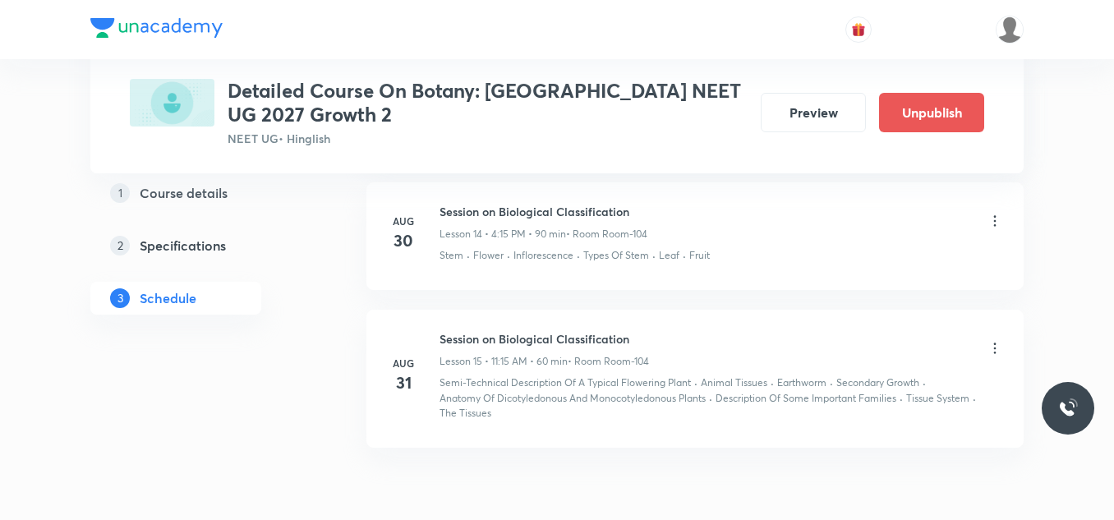
click at [994, 214] on icon at bounding box center [995, 221] width 16 height 16
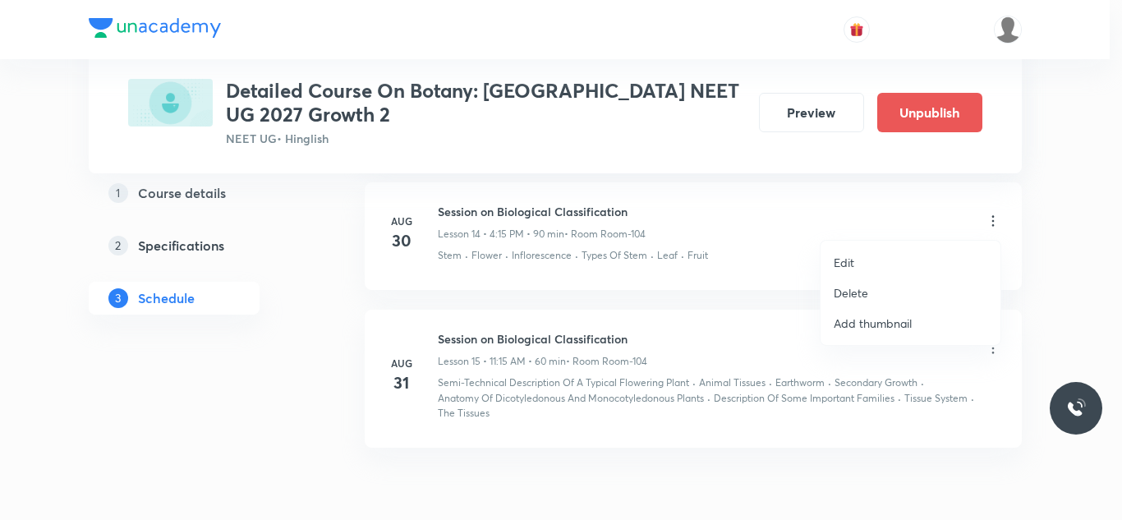
click at [858, 255] on li "Edit" at bounding box center [911, 262] width 180 height 30
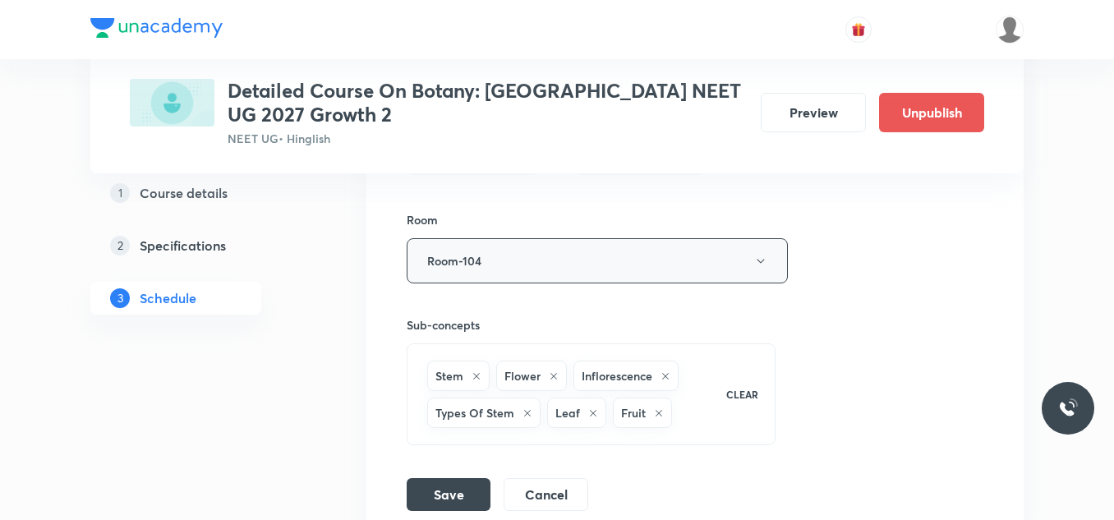
scroll to position [2361, 0]
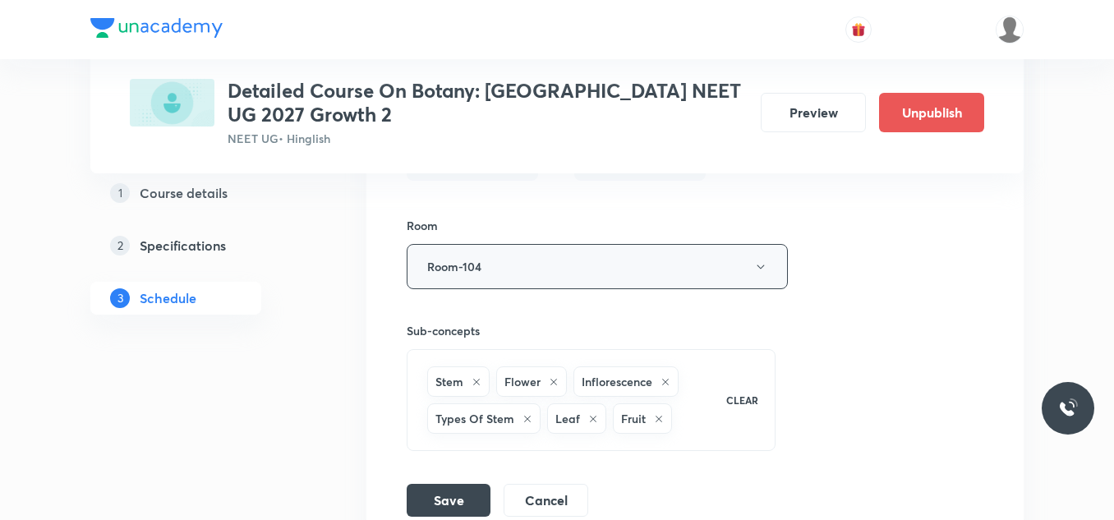
click at [597, 270] on button "Room-104" at bounding box center [597, 266] width 381 height 45
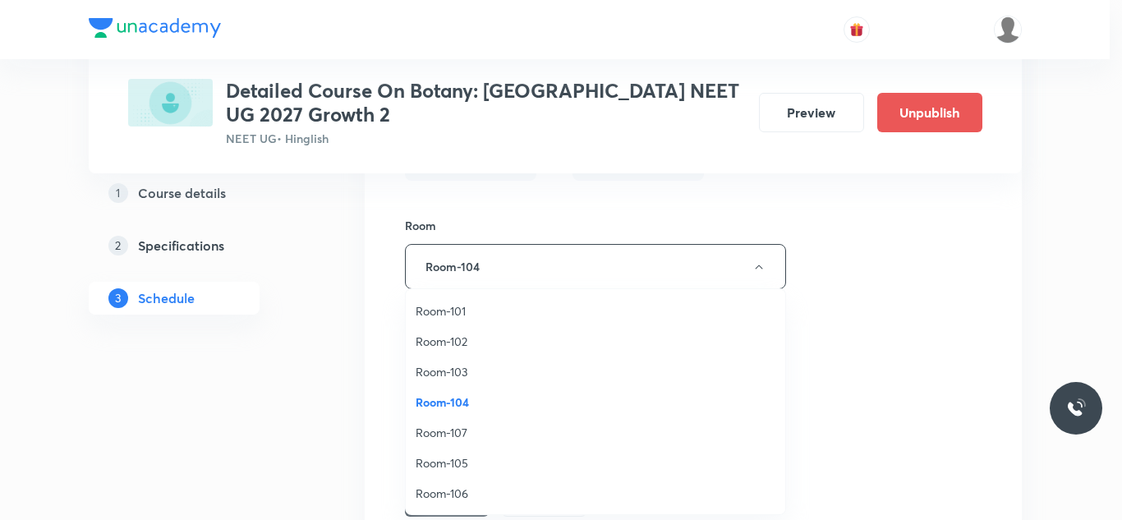
click at [445, 466] on span "Room-105" at bounding box center [596, 462] width 360 height 17
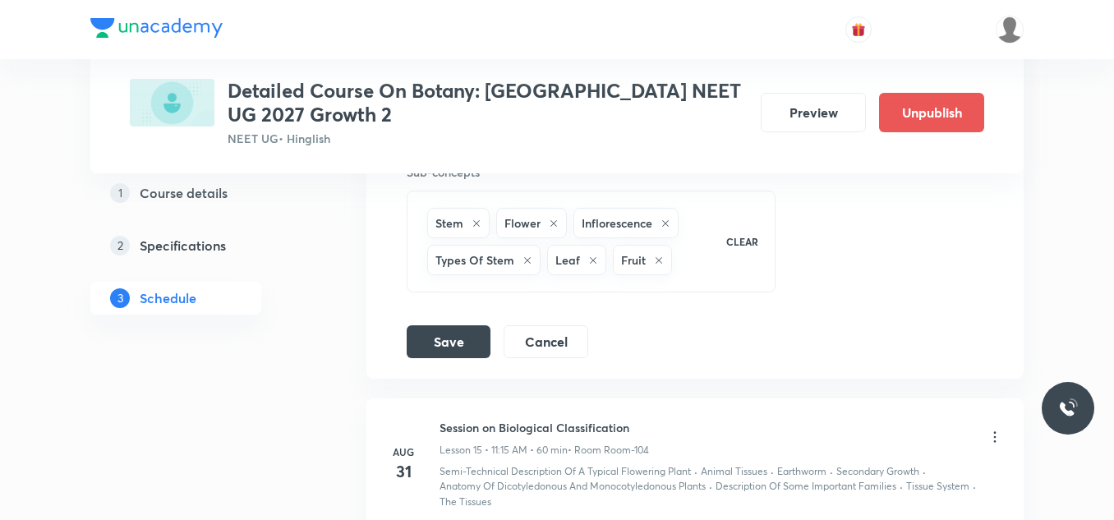
scroll to position [2525, 0]
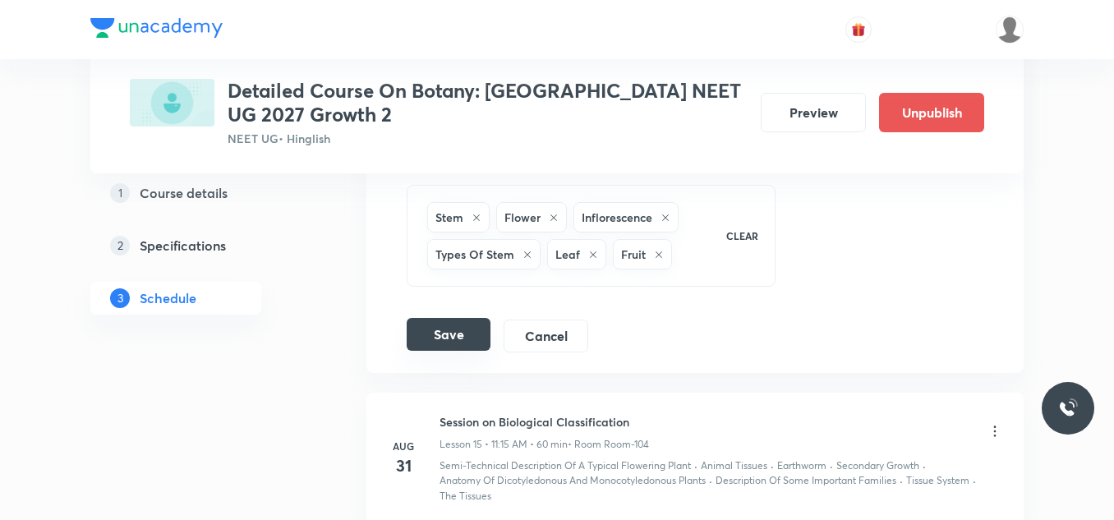
click at [440, 337] on button "Save" at bounding box center [449, 334] width 84 height 33
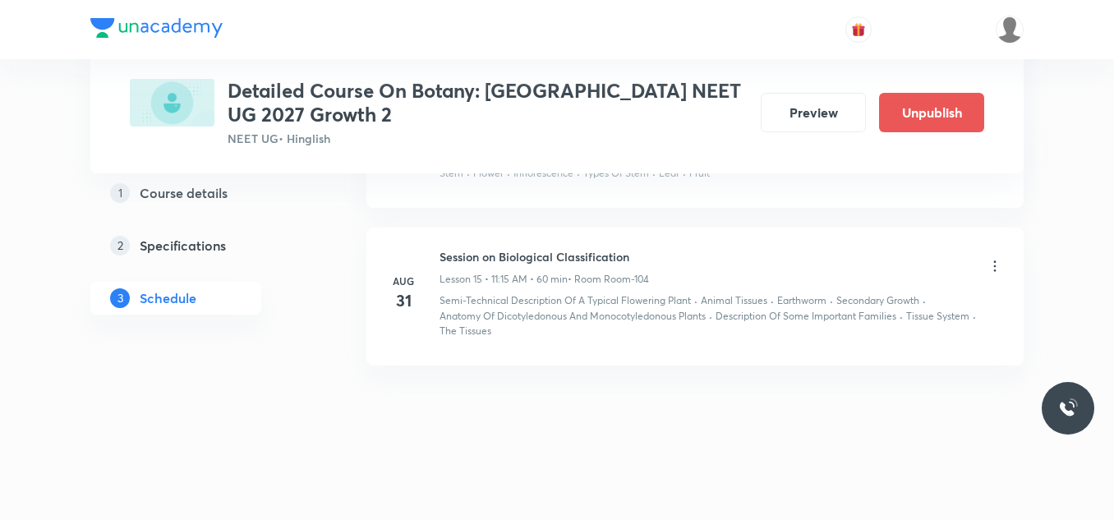
scroll to position [2022, 0]
click at [995, 265] on icon at bounding box center [995, 266] width 16 height 16
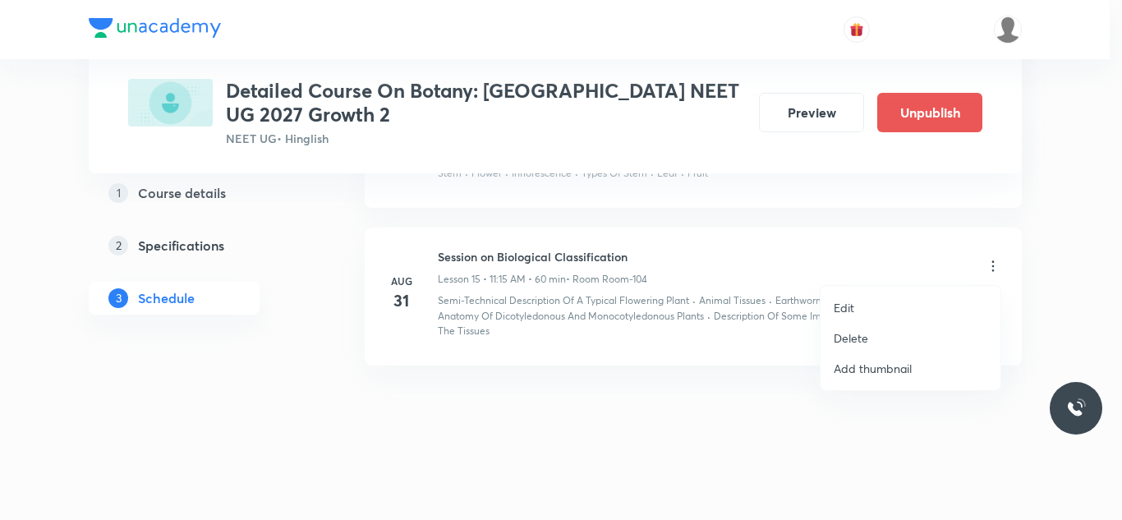
click at [873, 301] on li "Edit" at bounding box center [911, 307] width 180 height 30
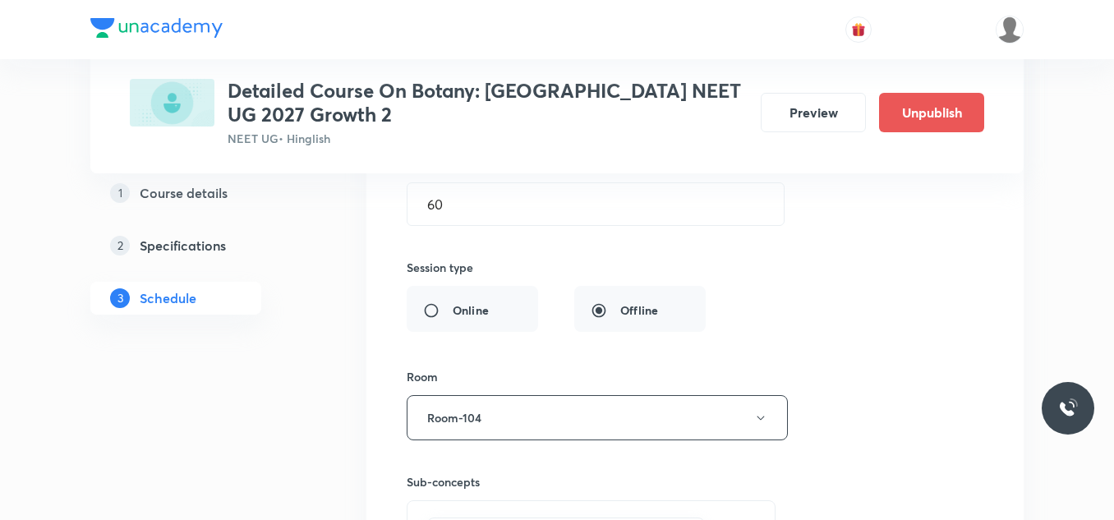
scroll to position [2433, 0]
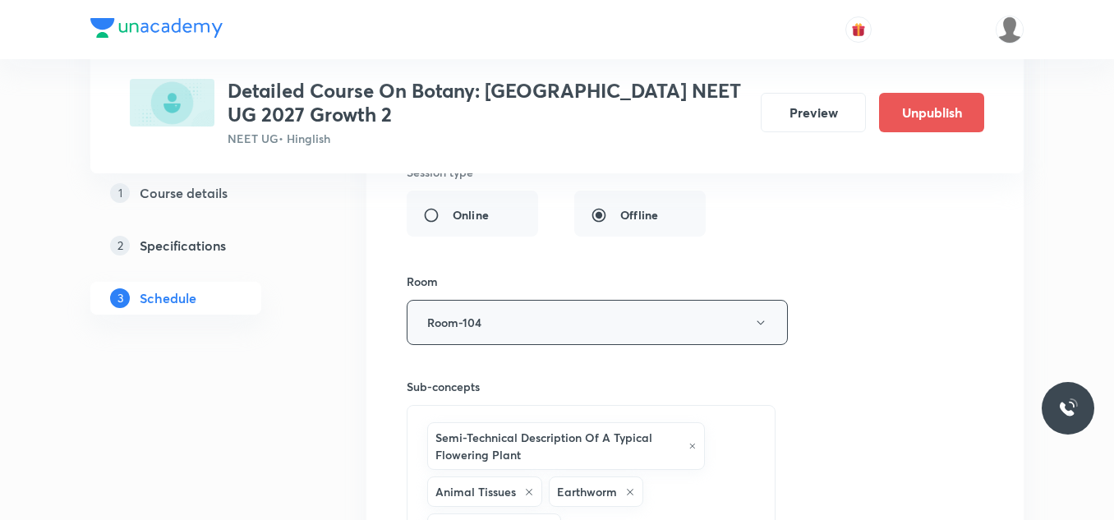
click at [504, 311] on button "Room-104" at bounding box center [597, 322] width 381 height 45
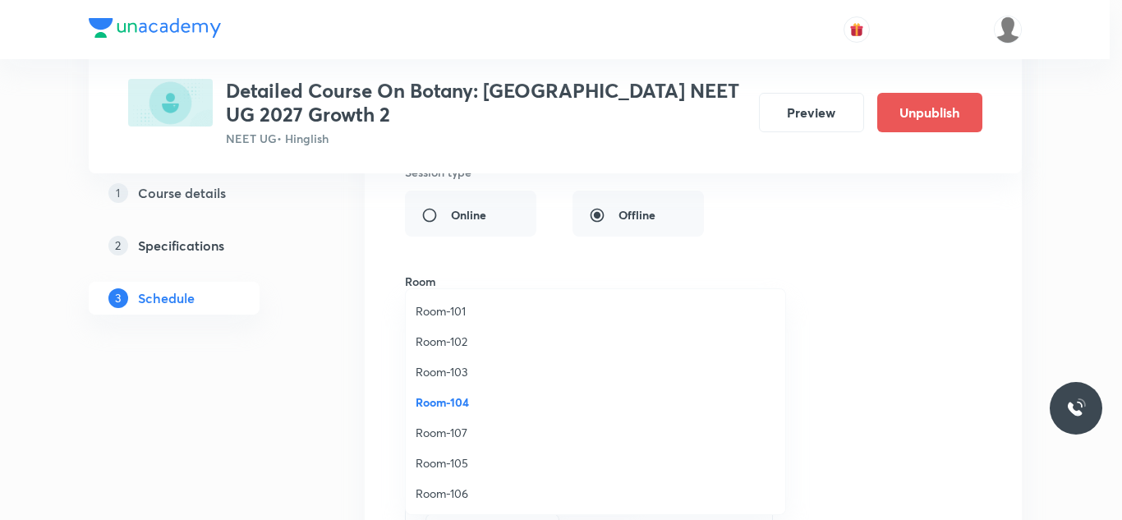
click at [449, 458] on span "Room-105" at bounding box center [596, 462] width 360 height 17
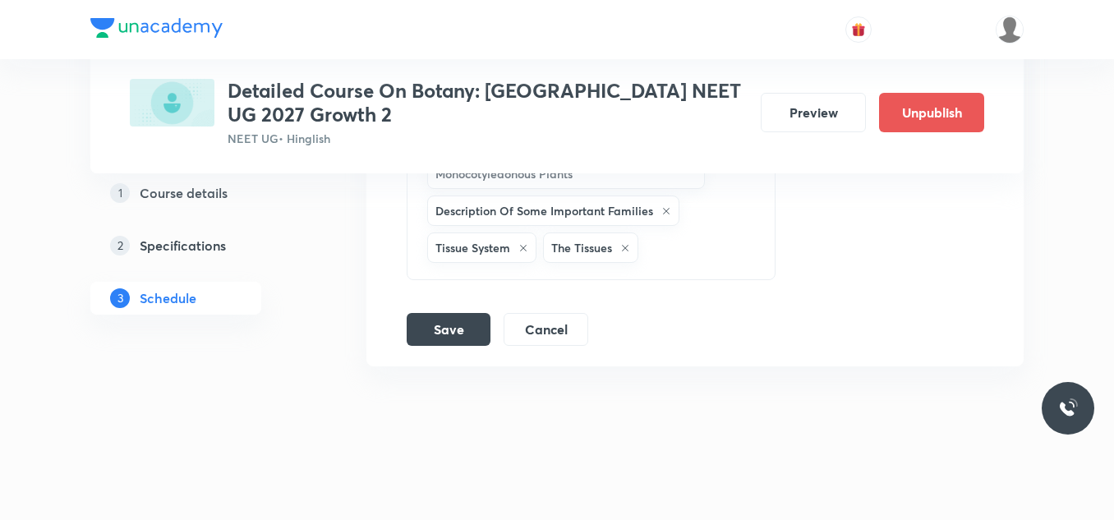
scroll to position [2842, 0]
click at [459, 321] on button "Save" at bounding box center [449, 327] width 84 height 33
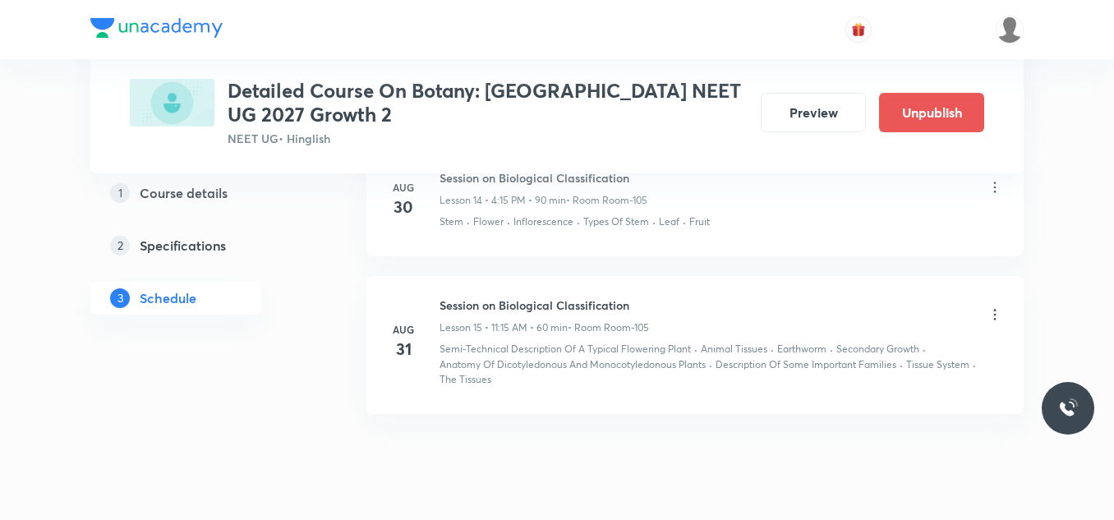
scroll to position [2022, 0]
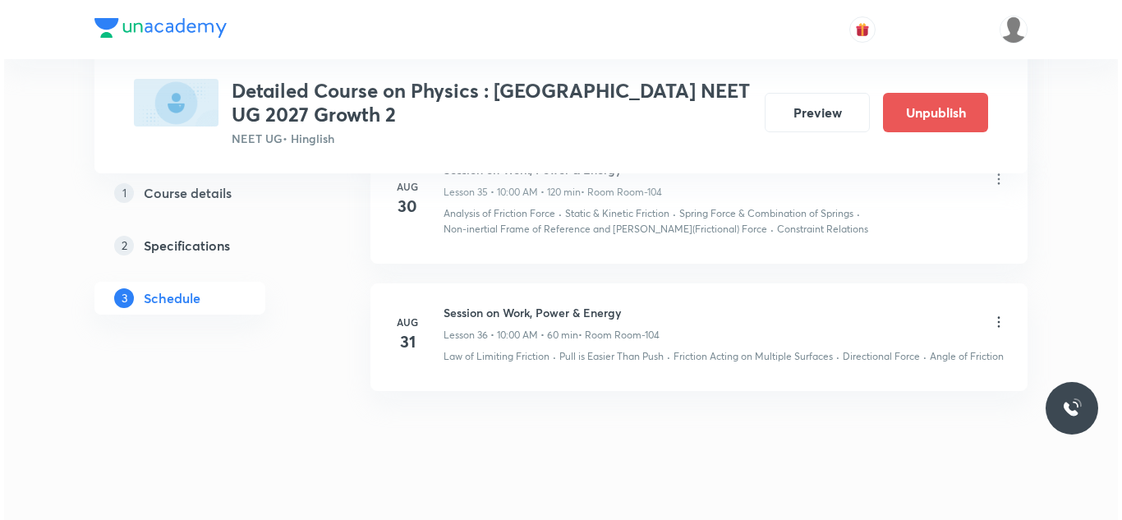
scroll to position [5607, 0]
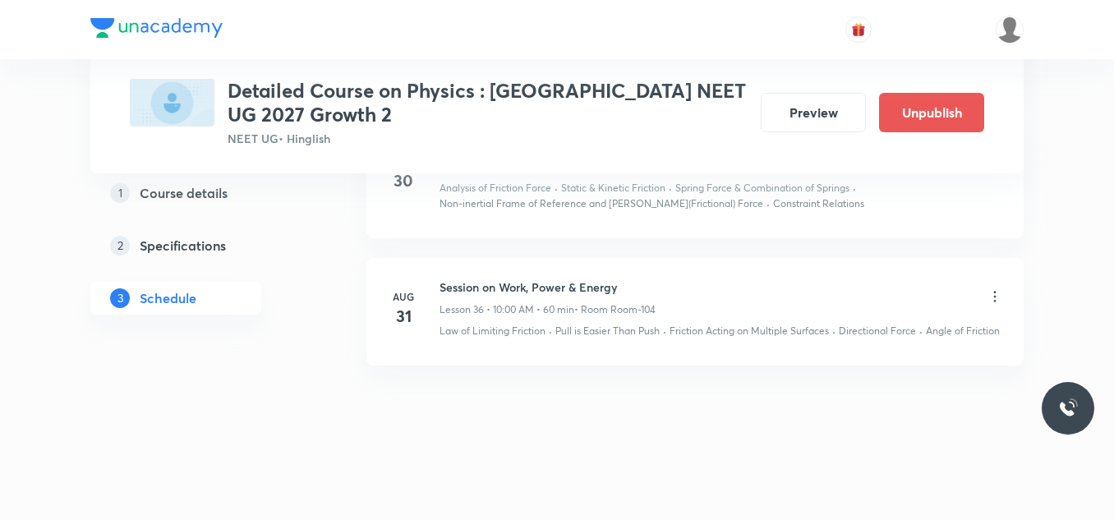
click at [994, 292] on icon at bounding box center [995, 296] width 2 height 11
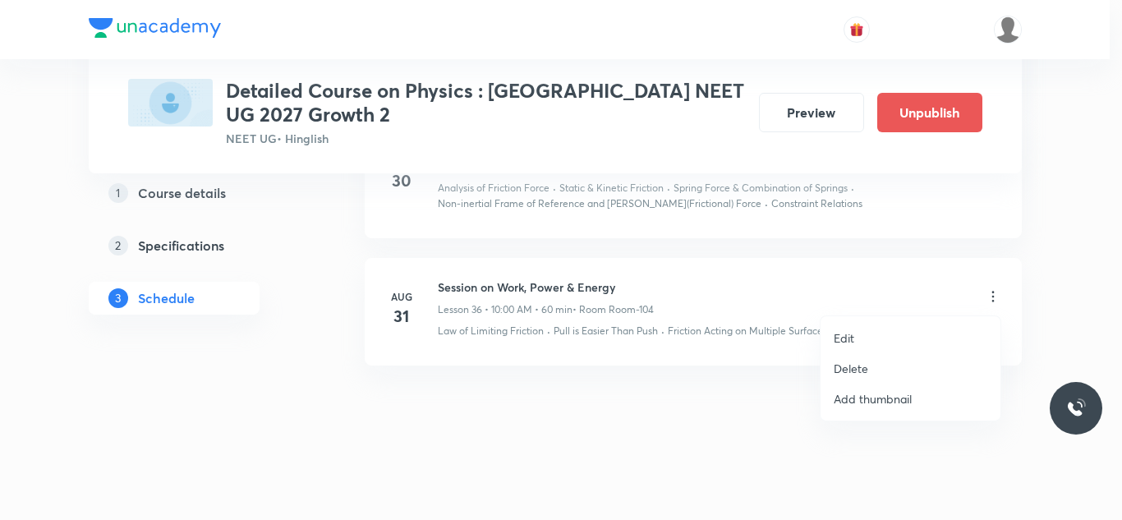
click at [854, 335] on p "Edit" at bounding box center [844, 337] width 21 height 17
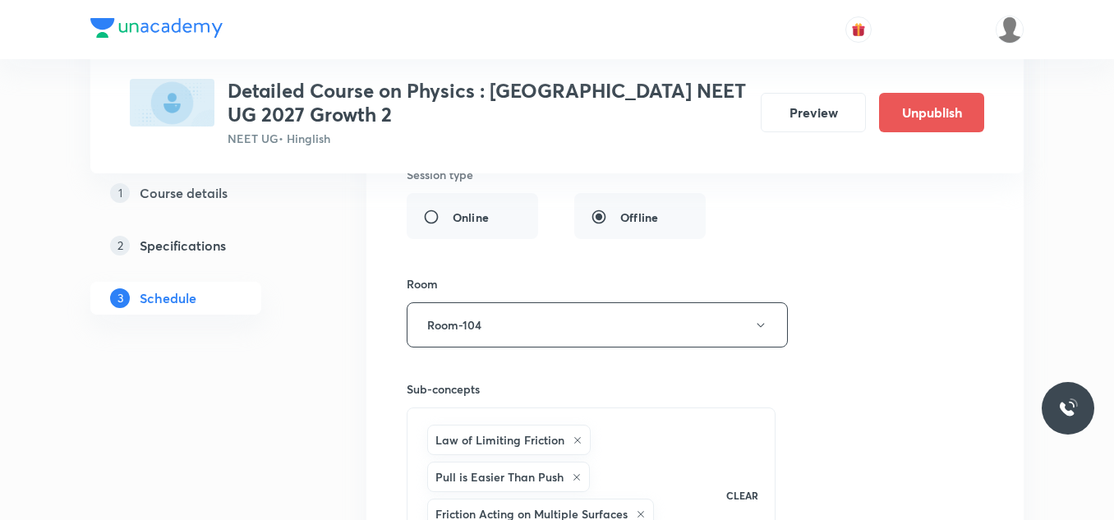
scroll to position [5266, 0]
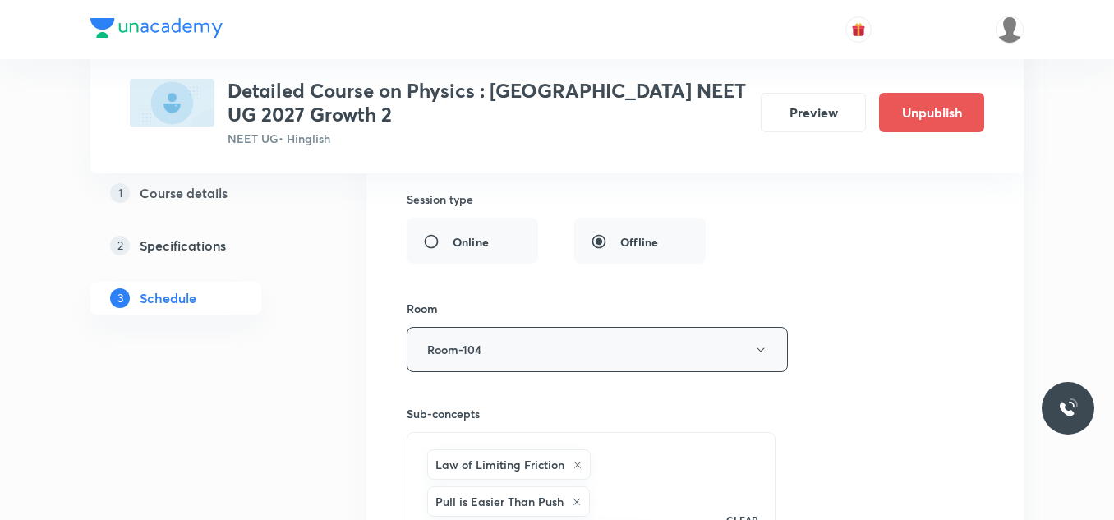
click at [568, 340] on button "Room-104" at bounding box center [597, 349] width 381 height 45
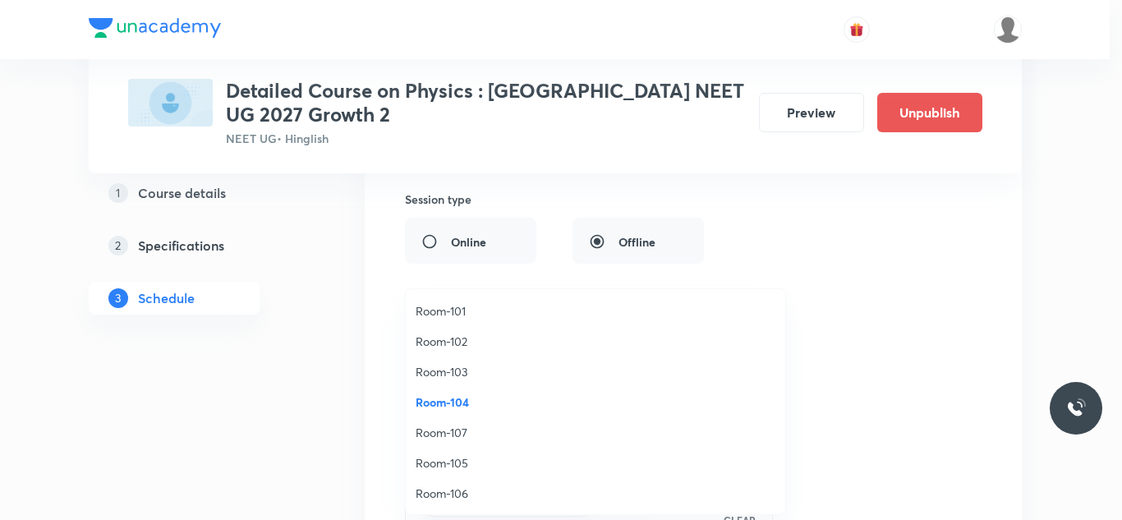
click at [454, 462] on span "Room-105" at bounding box center [596, 462] width 360 height 17
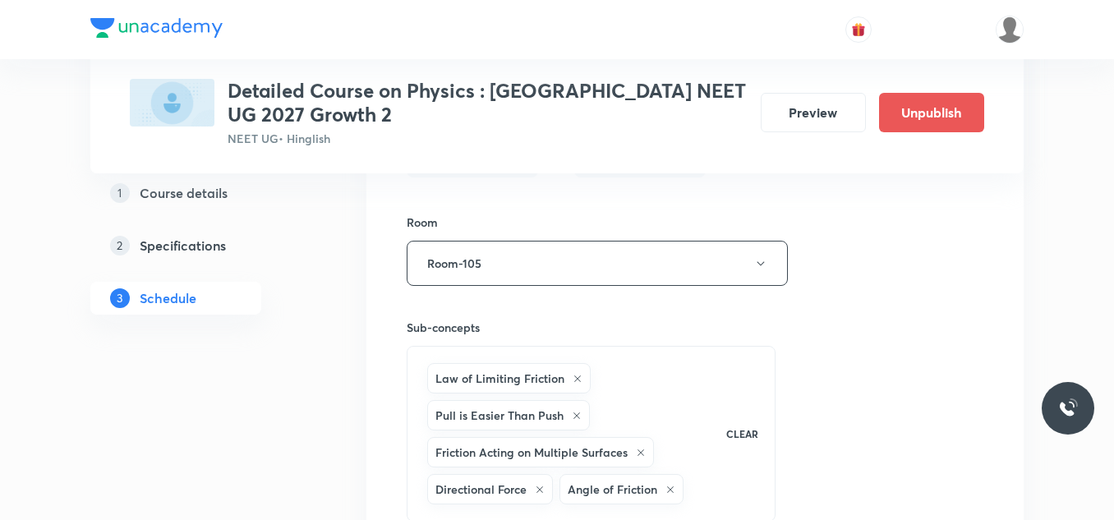
scroll to position [5595, 0]
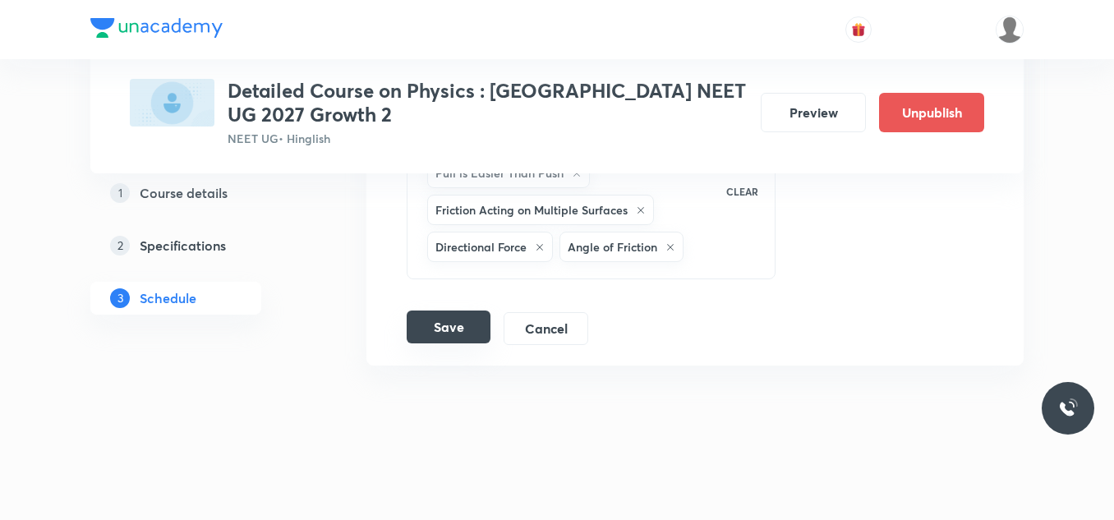
click at [455, 326] on button "Save" at bounding box center [449, 327] width 84 height 33
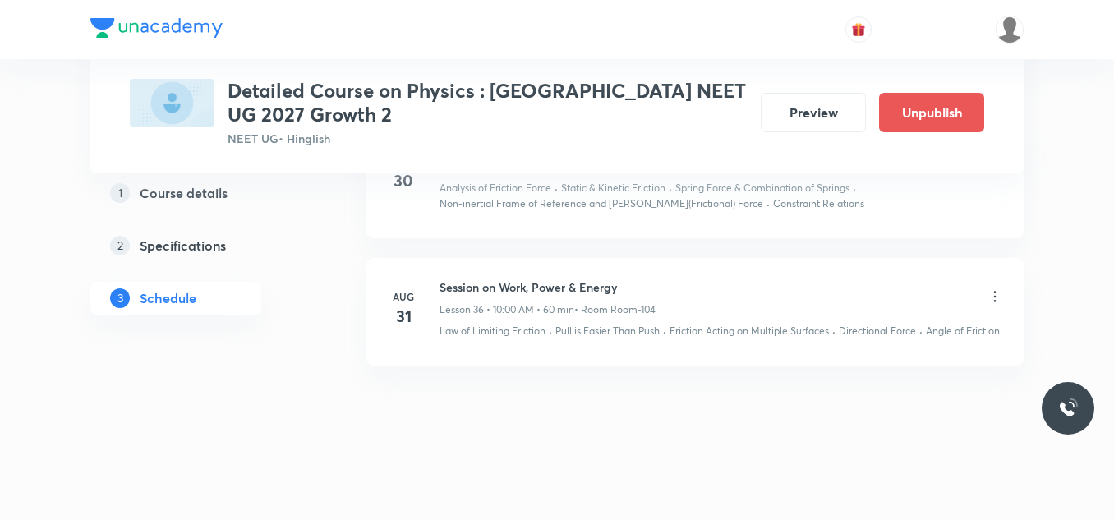
scroll to position [4852, 0]
click at [992, 283] on li "Aug 31 Session on Work, Power & Energy Lesson 36 • 10:00 AM • 60 min • Room Roo…" at bounding box center [694, 312] width 657 height 108
